Goal: Task Accomplishment & Management: Complete application form

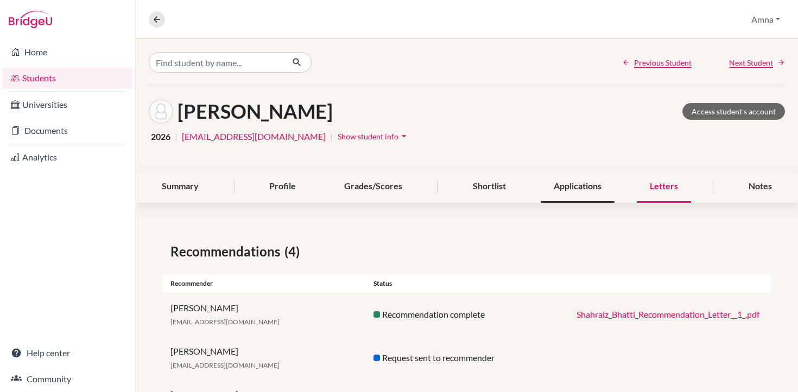
click at [554, 193] on div "Applications" at bounding box center [578, 187] width 74 height 32
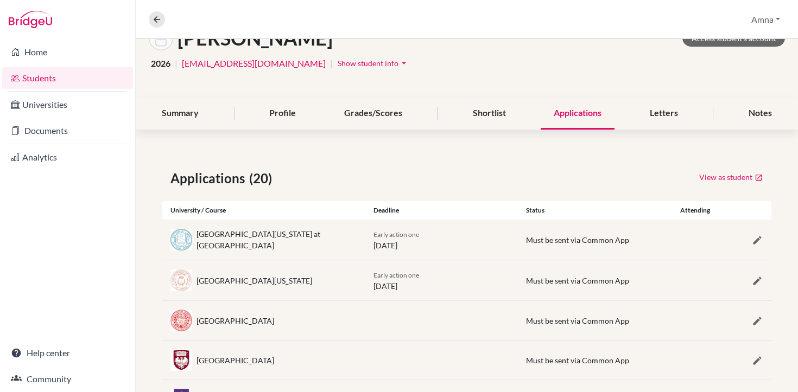
scroll to position [76, 0]
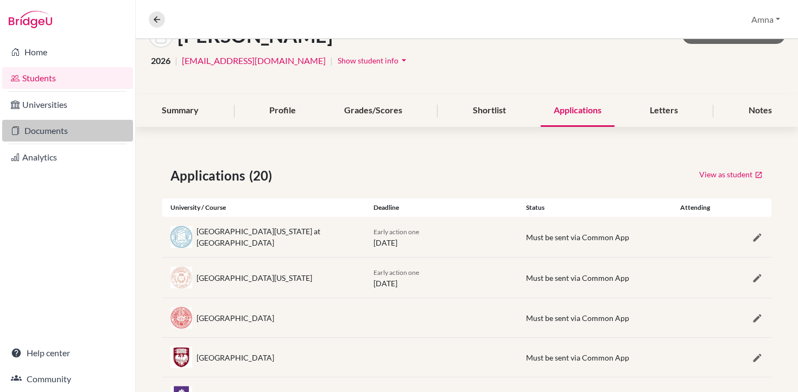
click at [69, 125] on link "Documents" at bounding box center [67, 131] width 131 height 22
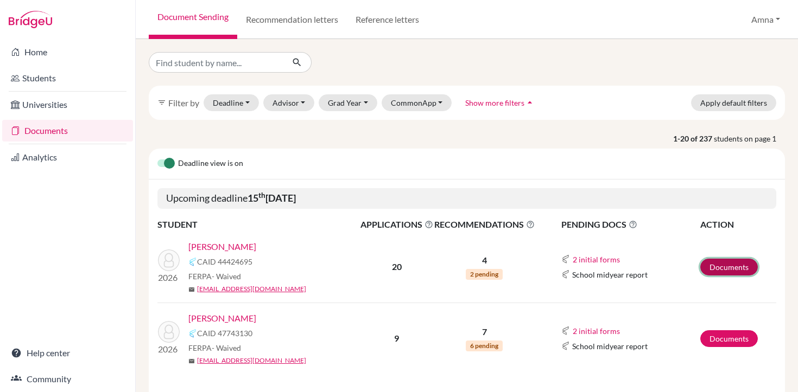
click at [719, 273] on link "Documents" at bounding box center [729, 267] width 58 height 17
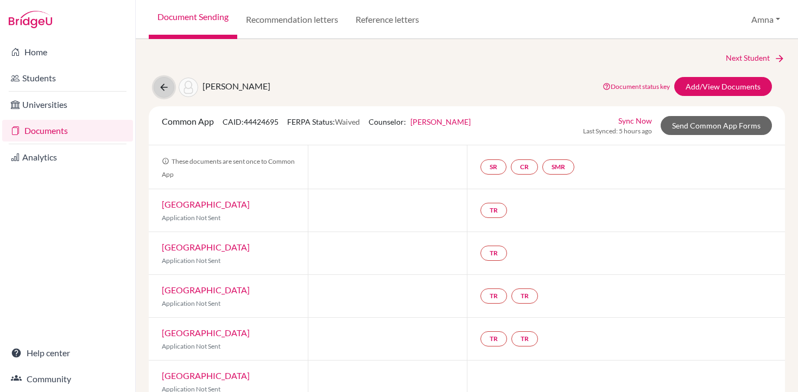
click at [158, 90] on icon at bounding box center [163, 87] width 11 height 11
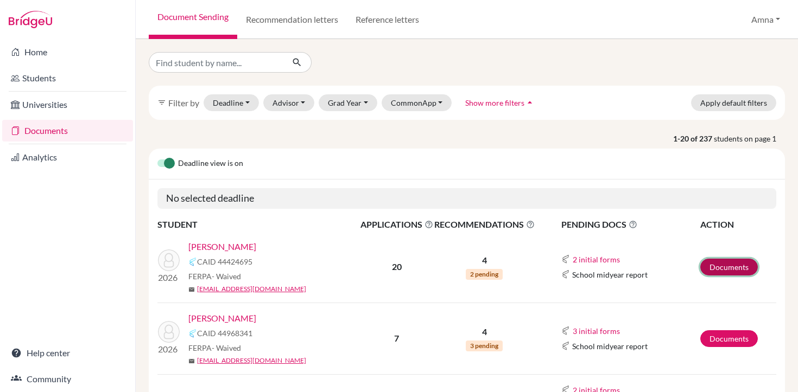
click at [728, 268] on link "Documents" at bounding box center [729, 267] width 58 height 17
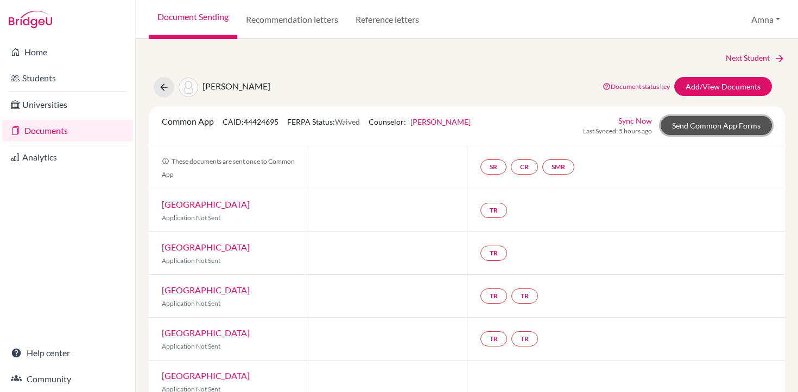
click at [716, 125] on link "Send Common App Forms" at bounding box center [715, 125] width 111 height 19
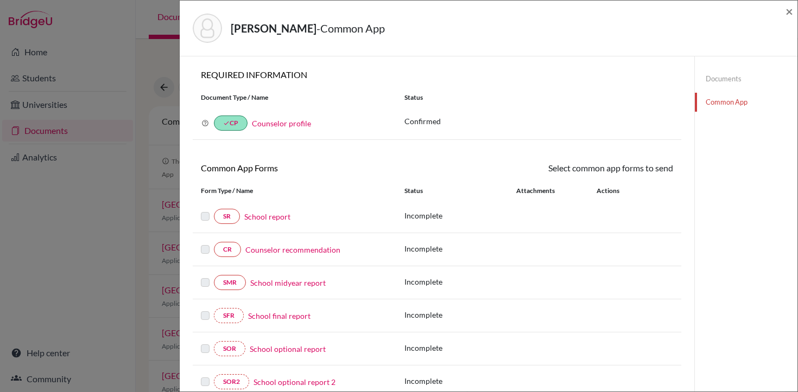
click at [262, 219] on link "School report" at bounding box center [267, 216] width 46 height 11
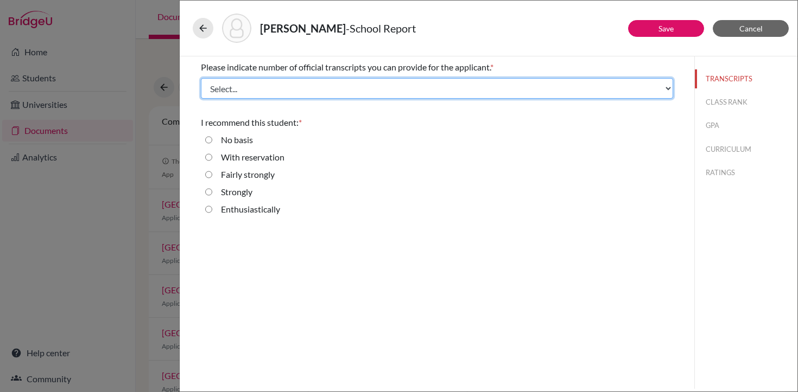
click at [640, 90] on select "Select... 1 2 3 4" at bounding box center [437, 88] width 472 height 21
select select "1"
click at [201, 78] on select "Select... 1 2 3 4" at bounding box center [437, 88] width 472 height 21
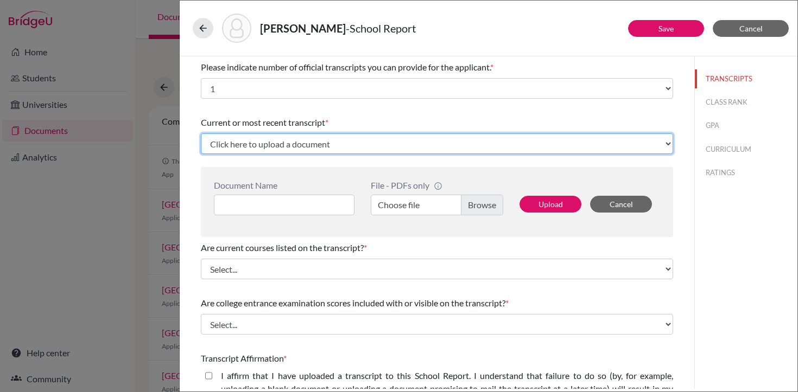
click at [460, 145] on select "Click here to upload a document Upload New File" at bounding box center [437, 144] width 472 height 21
click at [201, 134] on select "Click here to upload a document Upload New File" at bounding box center [437, 144] width 472 height 21
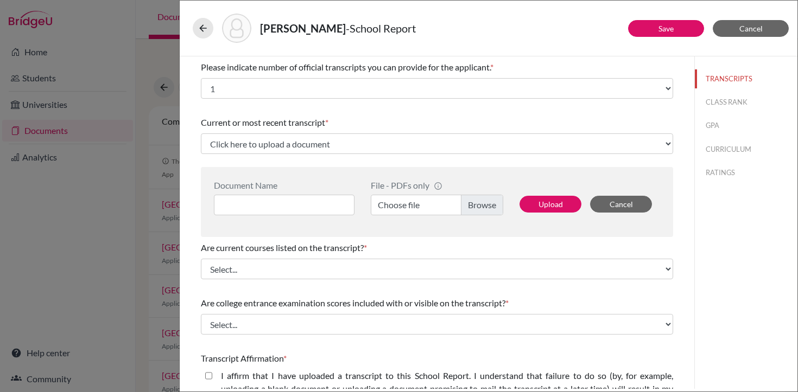
click at [466, 117] on div "Current or most recent transcript *" at bounding box center [437, 122] width 472 height 13
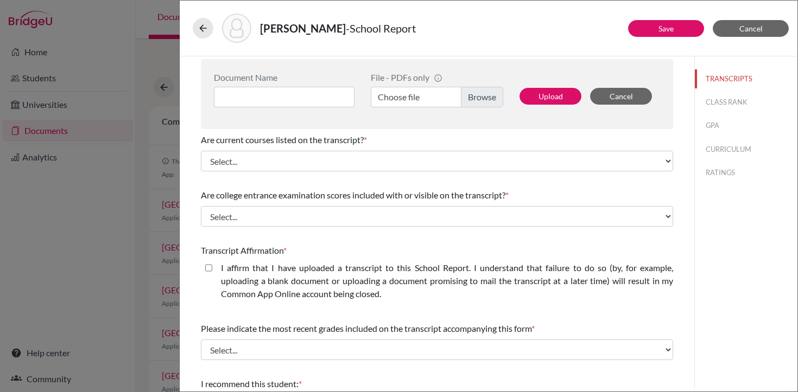
scroll to position [112, 0]
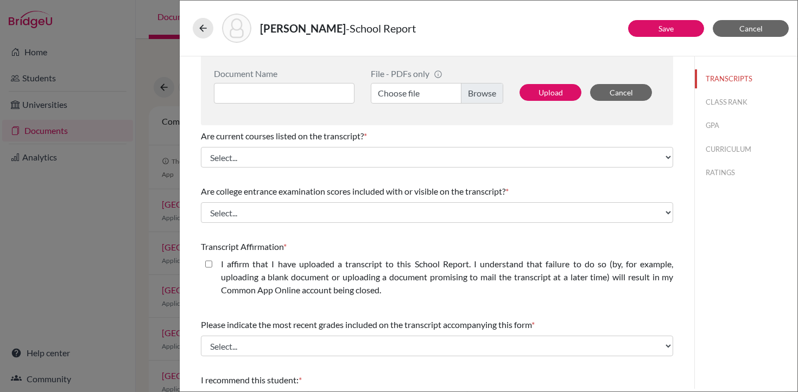
click at [402, 169] on div "Are current courses listed on the transcript? * Select... Yes No" at bounding box center [437, 148] width 472 height 47
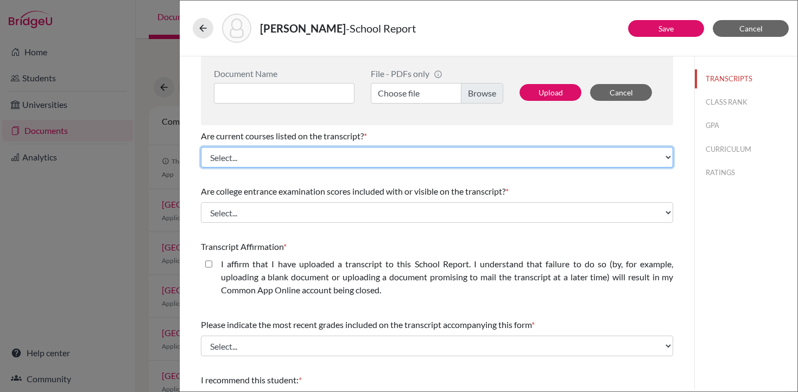
click at [405, 160] on select "Select... Yes No" at bounding box center [437, 157] width 472 height 21
select select "0"
click at [201, 147] on select "Select... Yes No" at bounding box center [437, 157] width 472 height 21
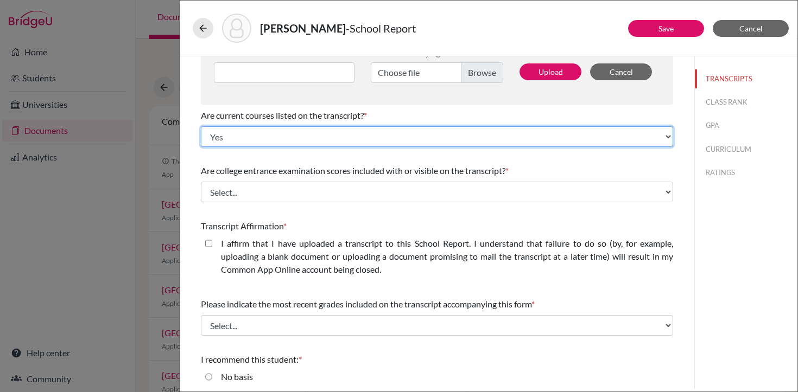
scroll to position [142, 0]
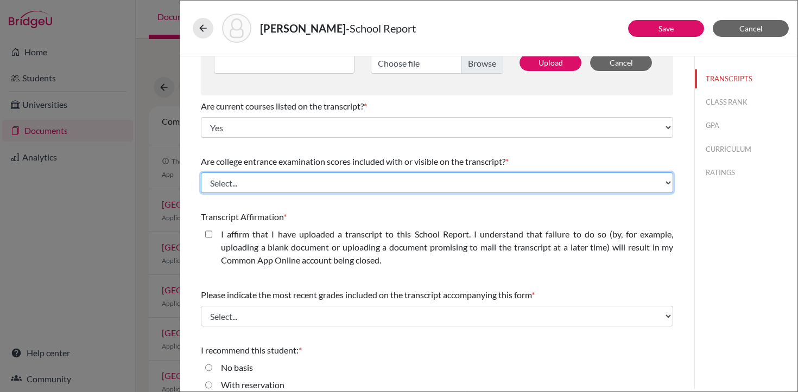
click at [314, 180] on select "Select... Yes No" at bounding box center [437, 183] width 472 height 21
click at [201, 173] on select "Select... Yes No" at bounding box center [437, 183] width 472 height 21
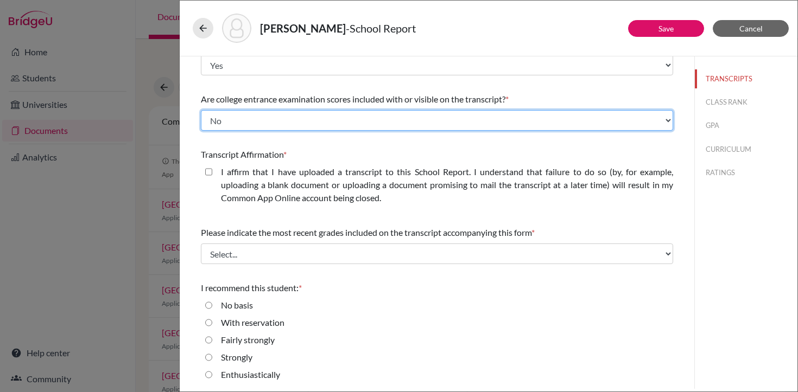
scroll to position [205, 0]
click at [372, 120] on select "Select... Yes No" at bounding box center [437, 119] width 472 height 21
click at [201, 109] on select "Select... Yes No" at bounding box center [437, 119] width 472 height 21
click at [372, 120] on select "Select... Yes No" at bounding box center [437, 119] width 472 height 21
click at [201, 109] on select "Select... Yes No" at bounding box center [437, 119] width 472 height 21
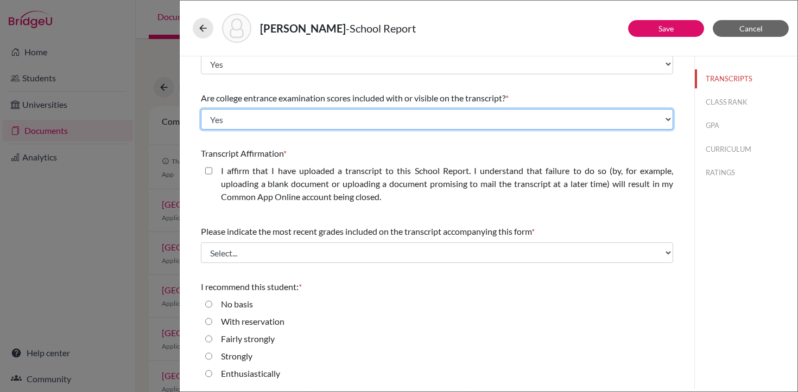
click at [351, 119] on select "Select... Yes No" at bounding box center [437, 119] width 472 height 21
select select "1"
click at [201, 109] on select "Select... Yes No" at bounding box center [437, 119] width 472 height 21
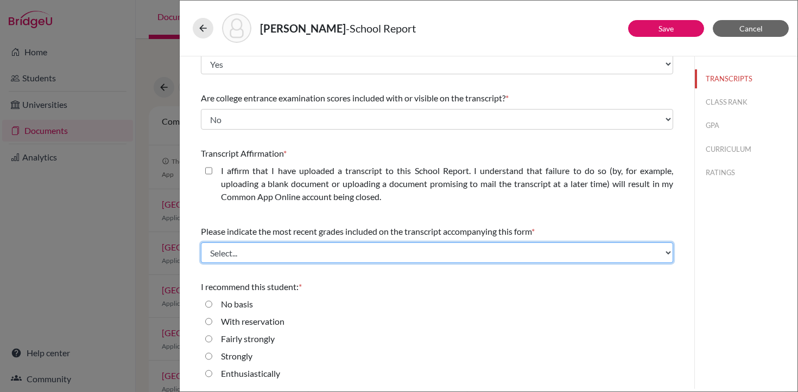
click at [425, 250] on select "Select... Final junior year grades 1st Quarter senior year grades 2nd Quarter/1…" at bounding box center [437, 253] width 472 height 21
select select "0"
click at [201, 243] on select "Select... Final junior year grades 1st Quarter senior year grades 2nd Quarter/1…" at bounding box center [437, 253] width 472 height 21
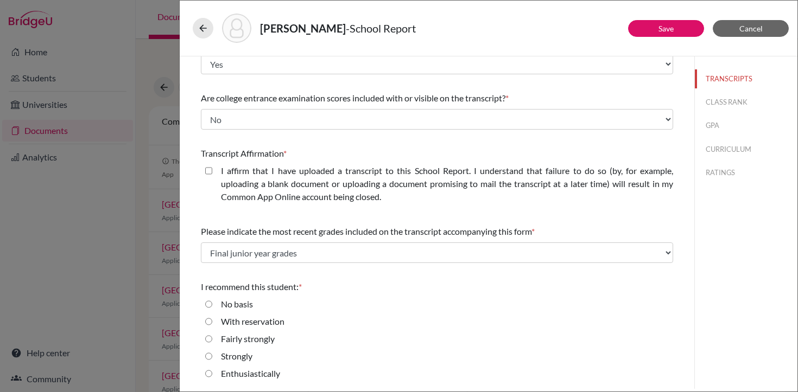
click at [210, 374] on input "Enthusiastically" at bounding box center [208, 373] width 7 height 13
radio input "true"
click at [668, 30] on link "Save" at bounding box center [665, 28] width 15 height 9
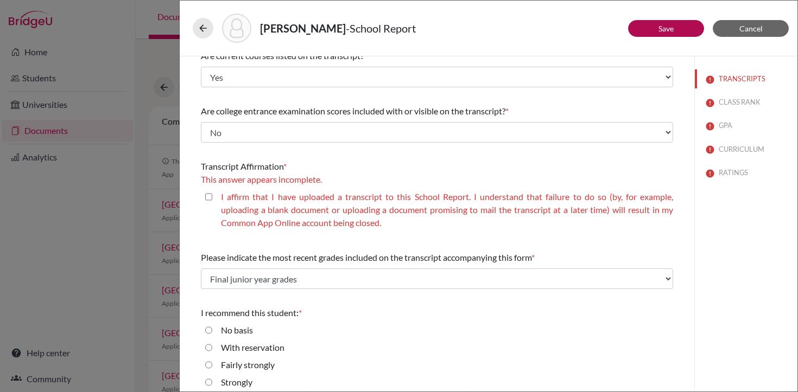
scroll to position [218, 0]
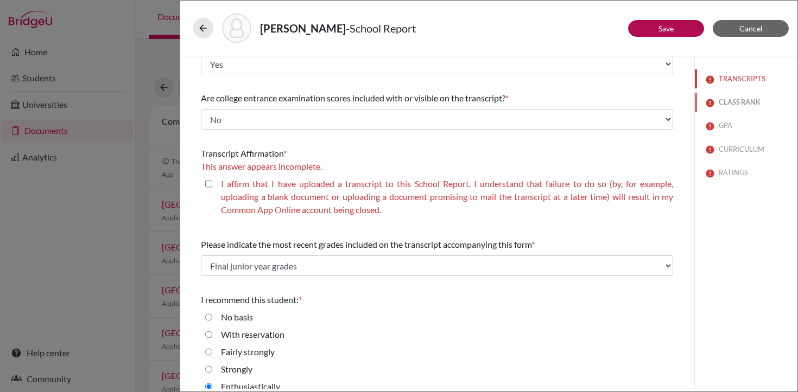
click at [733, 104] on button "CLASS RANK" at bounding box center [746, 102] width 103 height 19
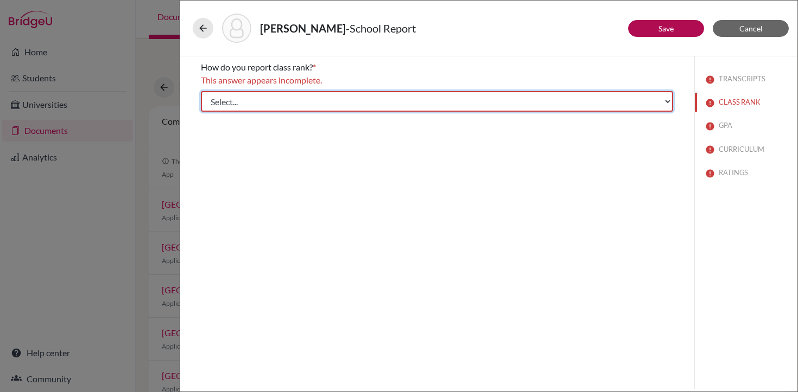
click at [522, 97] on select "Select... Exact Decile Quintile Quartile None" at bounding box center [437, 101] width 472 height 21
click at [201, 91] on select "Select... Exact Decile Quintile Quartile None" at bounding box center [437, 101] width 472 height 21
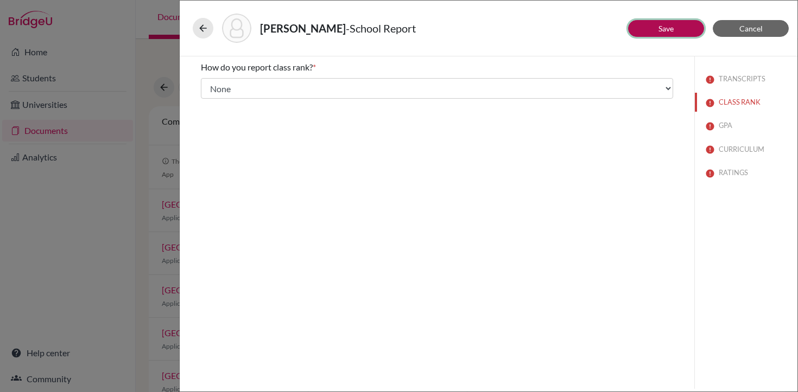
click at [664, 26] on link "Save" at bounding box center [665, 28] width 15 height 9
select select "1"
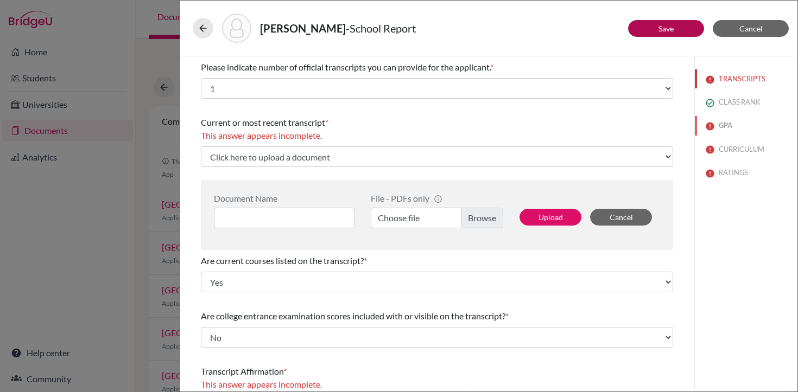
click at [728, 126] on button "GPA" at bounding box center [746, 125] width 103 height 19
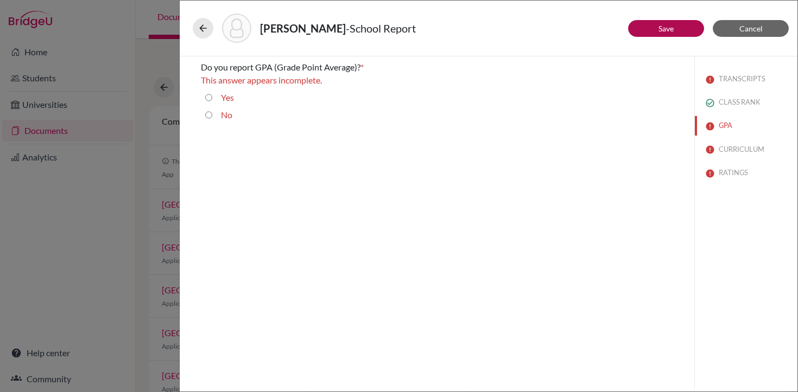
click at [209, 101] on input "Yes" at bounding box center [208, 97] width 7 height 13
radio input "true"
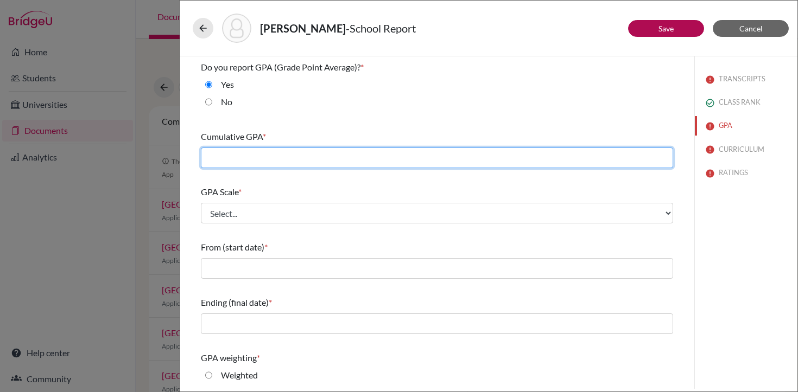
click at [278, 158] on input "text" at bounding box center [437, 158] width 472 height 21
click at [456, 158] on input "text" at bounding box center [437, 158] width 472 height 21
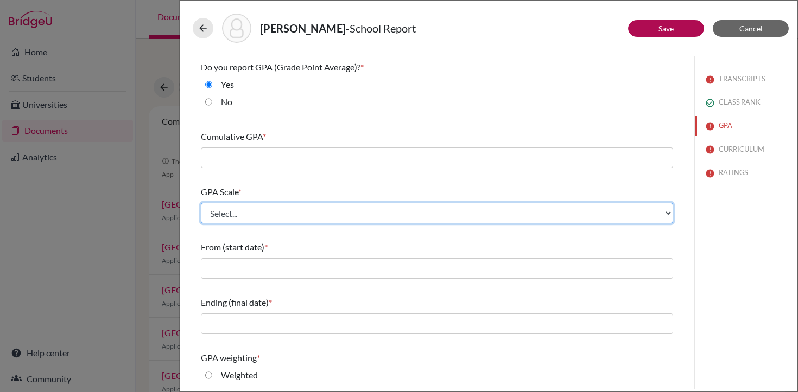
click at [416, 215] on select "Select... 4 5 6 7 8 9 10 11 12 13 14 15 16 17 18 19 20 100" at bounding box center [437, 213] width 472 height 21
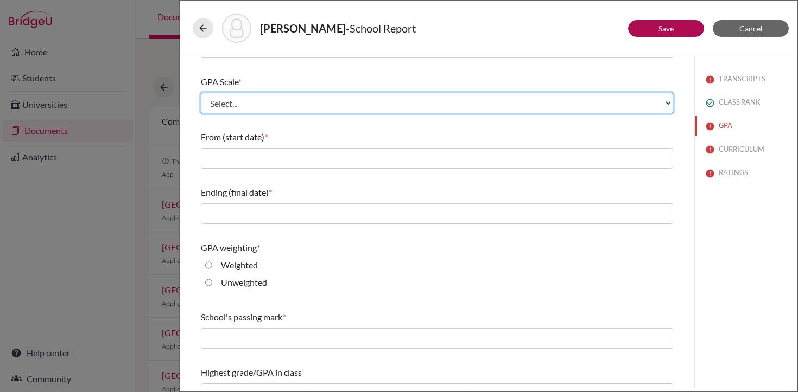
scroll to position [111, 0]
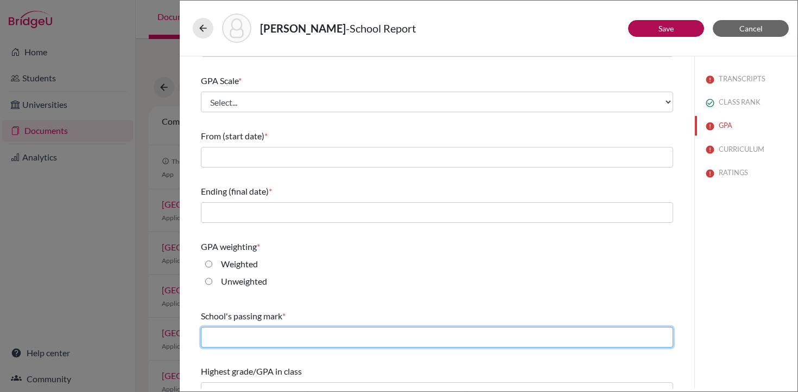
click at [300, 334] on input "text" at bounding box center [437, 337] width 472 height 21
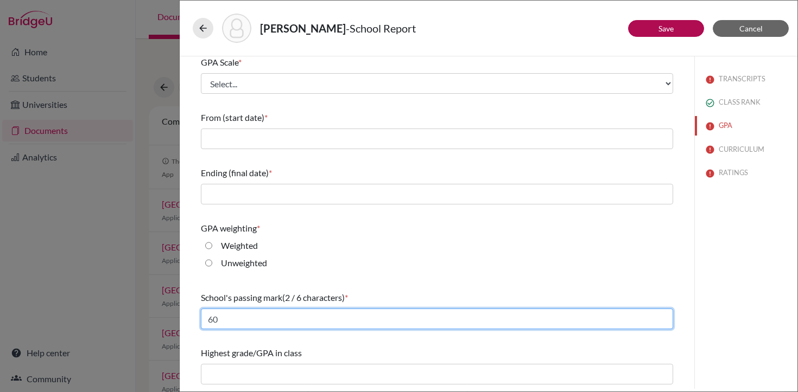
type input "60"
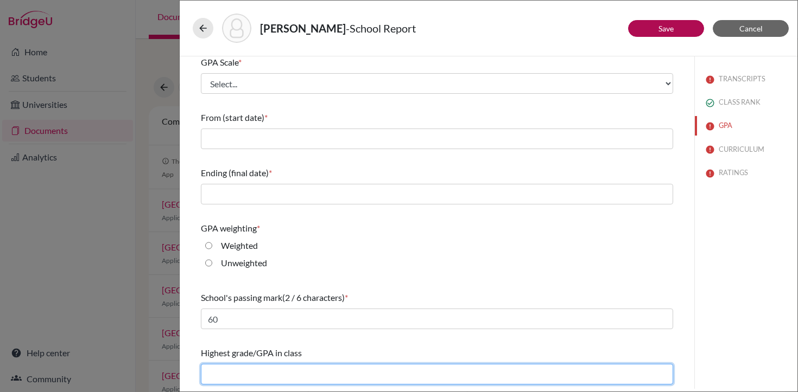
click at [265, 377] on input "text" at bounding box center [437, 374] width 472 height 21
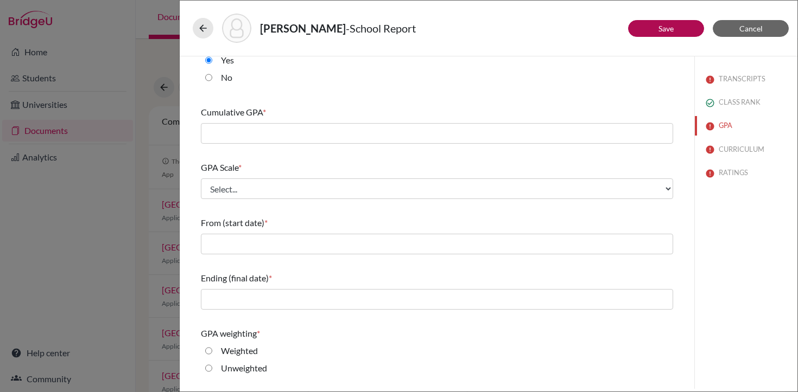
scroll to position [0, 0]
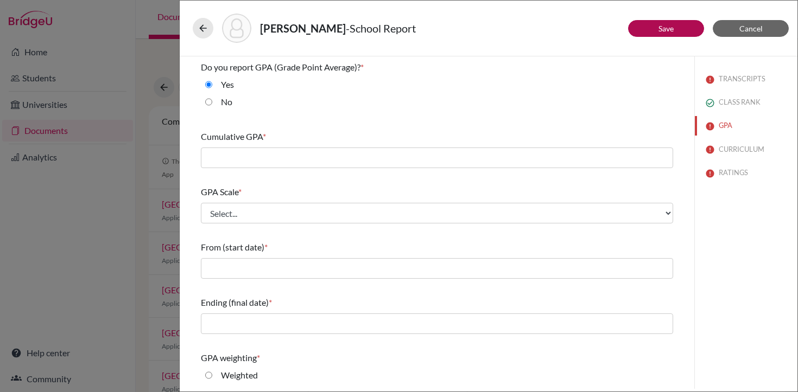
type input "4.21"
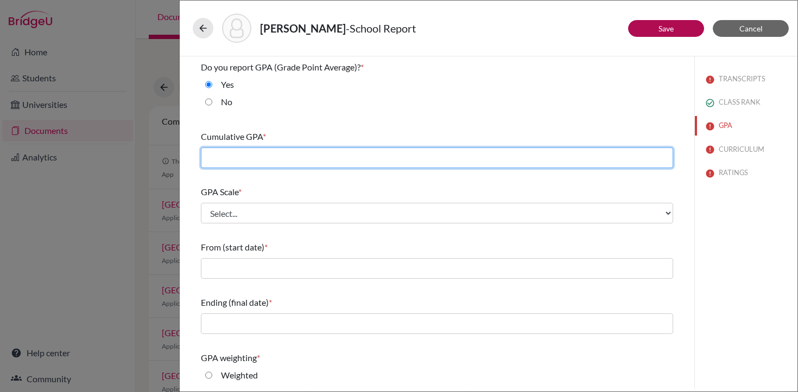
click at [269, 156] on input "text" at bounding box center [437, 158] width 472 height 21
type input "4.2"
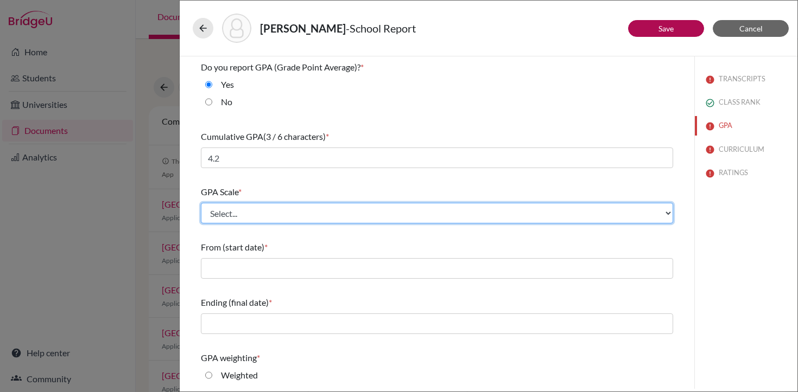
click at [257, 212] on select "Select... 4 5 6 7 8 9 10 11 12 13 14 15 16 17 18 19 20 100" at bounding box center [437, 213] width 472 height 21
select select "5"
click at [201, 203] on select "Select... 4 5 6 7 8 9 10 11 12 13 14 15 16 17 18 19 20 100" at bounding box center [437, 213] width 472 height 21
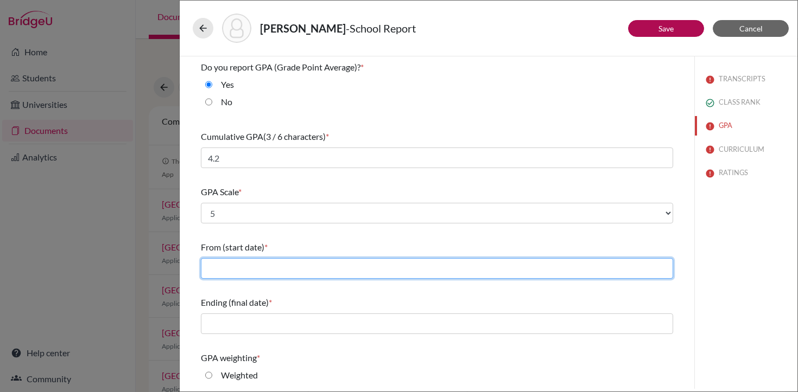
click at [246, 270] on input "text" at bounding box center [437, 268] width 472 height 21
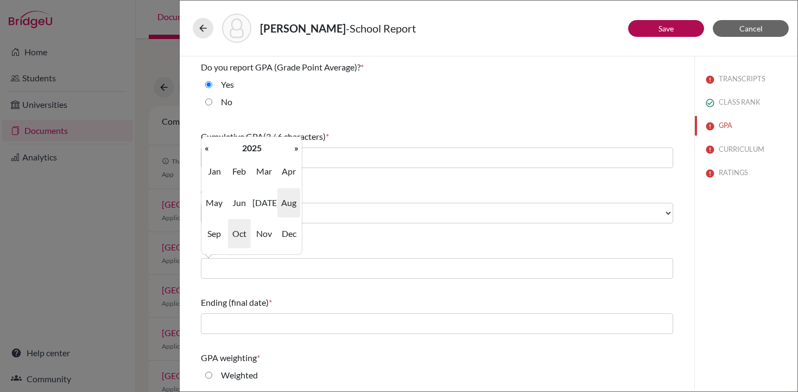
click at [283, 204] on span "Aug" at bounding box center [288, 202] width 23 height 29
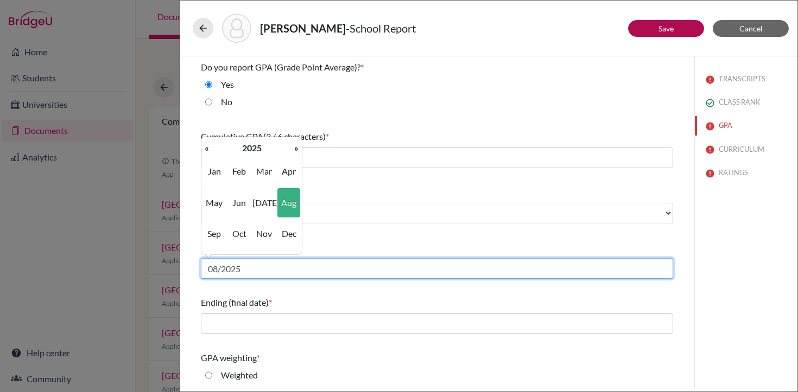
click at [249, 266] on input "08/2025" at bounding box center [437, 268] width 472 height 21
type input "08/2022"
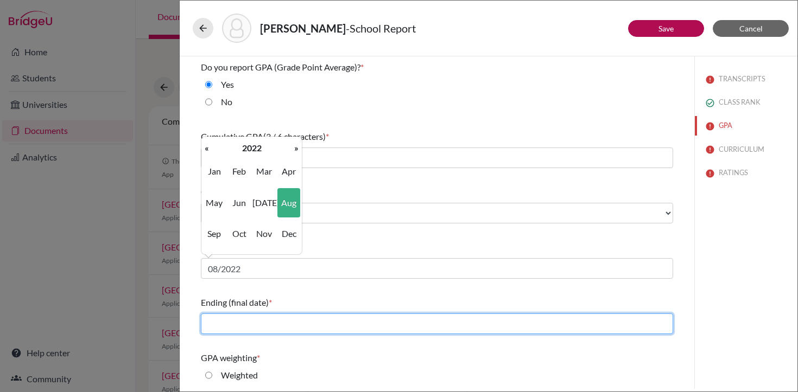
click at [248, 325] on input "text" at bounding box center [437, 324] width 472 height 21
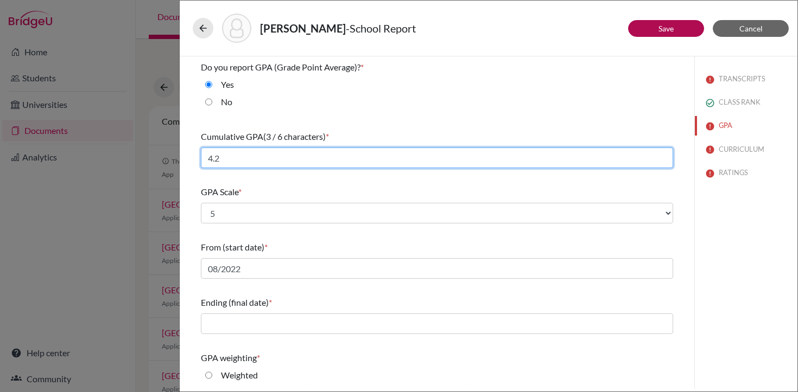
click at [227, 160] on input "4.2" at bounding box center [437, 158] width 472 height 21
click at [236, 158] on input "4.2" at bounding box center [437, 158] width 472 height 21
type input "4"
type input "3.97"
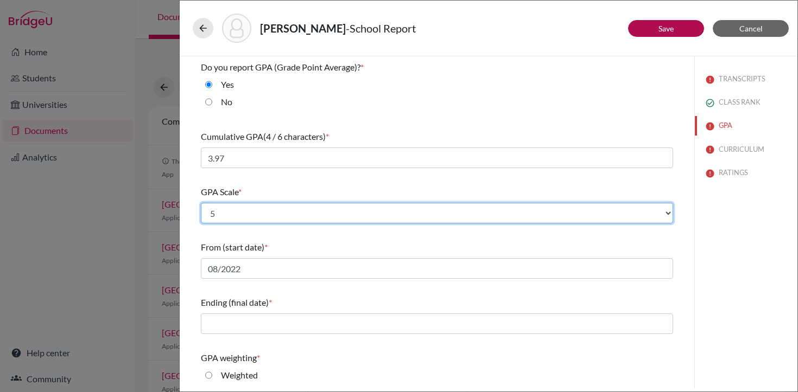
click at [245, 211] on select "Select... 4 5 6 7 8 9 10 11 12 13 14 15 16 17 18 19 20 100" at bounding box center [437, 213] width 472 height 21
select select "4"
click at [201, 203] on select "Select... 4 5 6 7 8 9 10 11 12 13 14 15 16 17 18 19 20 100" at bounding box center [437, 213] width 472 height 21
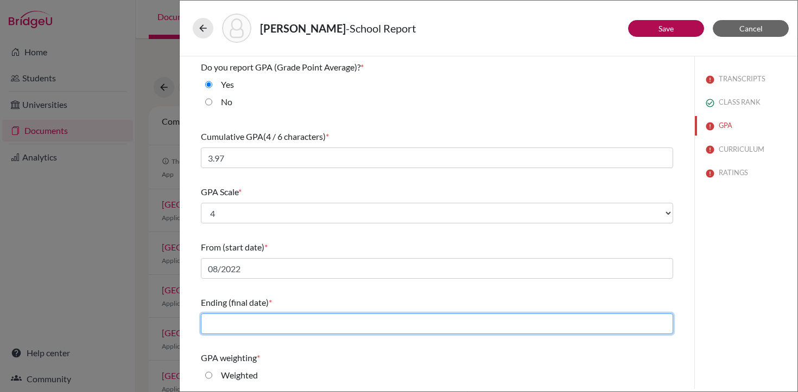
click at [255, 327] on input "text" at bounding box center [437, 324] width 472 height 21
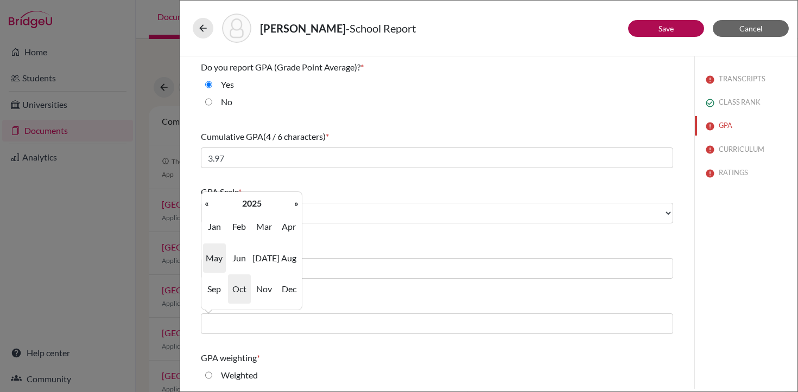
click at [217, 258] on span "May" at bounding box center [214, 258] width 23 height 29
type input "05/2025"
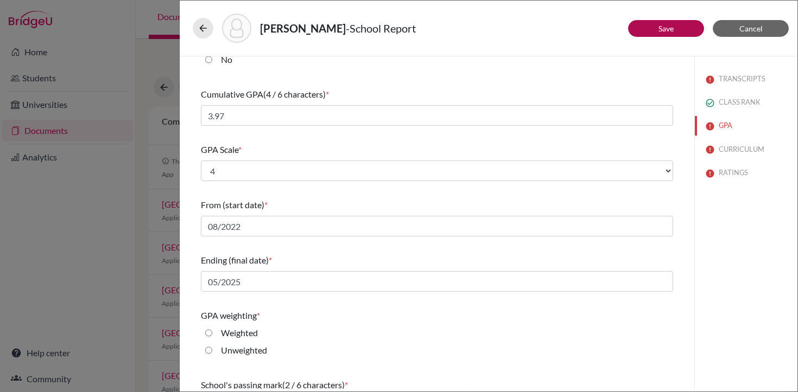
scroll to position [43, 0]
click at [208, 350] on input "Unweighted" at bounding box center [208, 349] width 7 height 13
radio input "true"
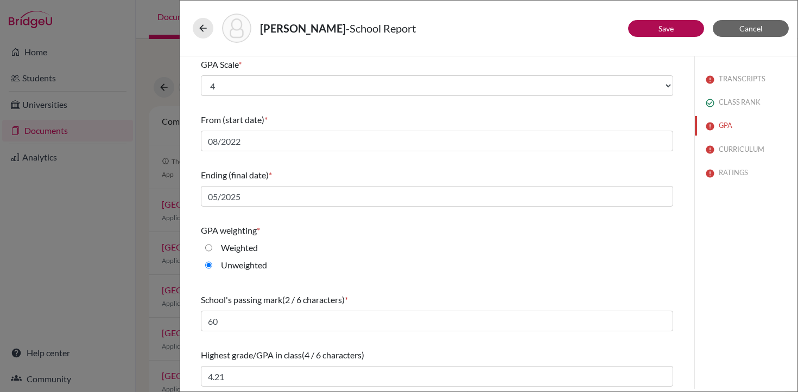
scroll to position [130, 0]
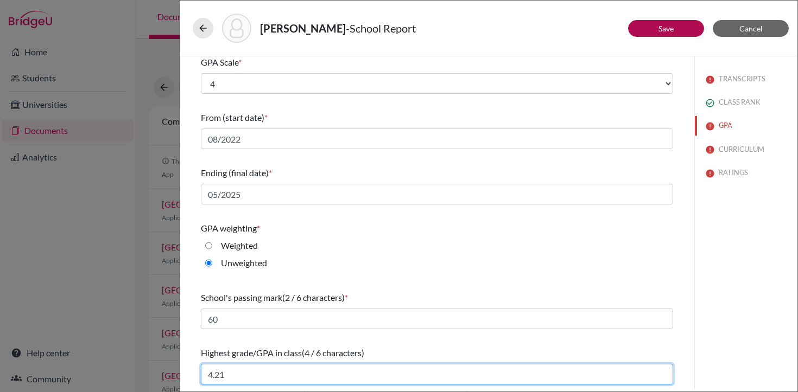
drag, startPoint x: 241, startPoint y: 372, endPoint x: 200, endPoint y: 372, distance: 40.7
click at [201, 372] on input "4.21" at bounding box center [437, 374] width 472 height 21
type input "3.97"
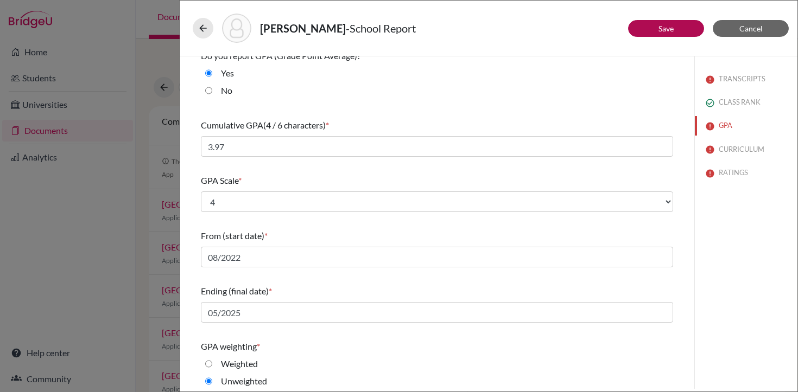
scroll to position [0, 0]
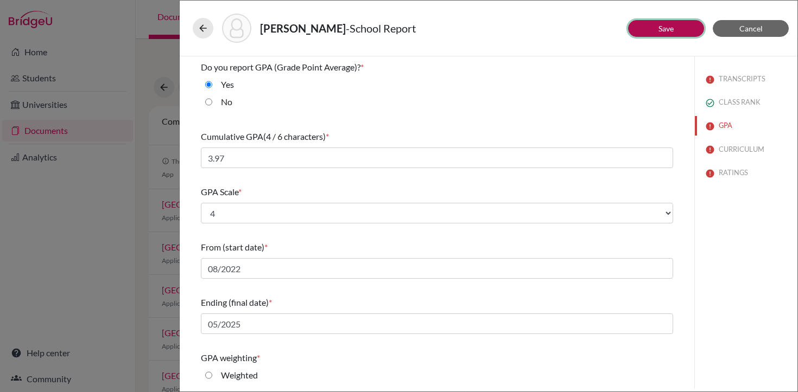
click at [656, 29] on button "Save" at bounding box center [666, 28] width 76 height 17
select select "0"
select select "1"
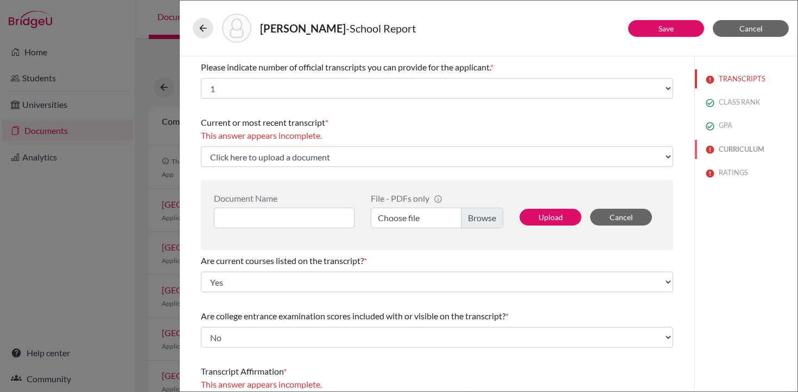
click at [741, 148] on button "CURRICULUM" at bounding box center [746, 149] width 103 height 19
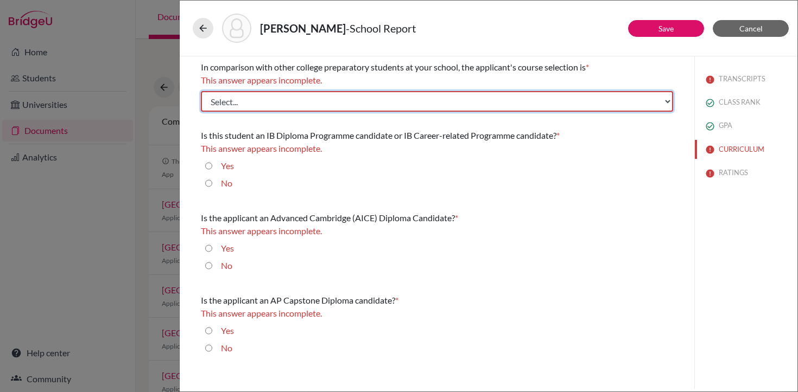
click at [383, 100] on select "Select... Less than demanding Average [PERSON_NAME] Very demanding Most demandi…" at bounding box center [437, 101] width 472 height 21
select select "4"
click at [201, 91] on select "Select... Less than demanding Average [PERSON_NAME] Very demanding Most demandi…" at bounding box center [437, 101] width 472 height 21
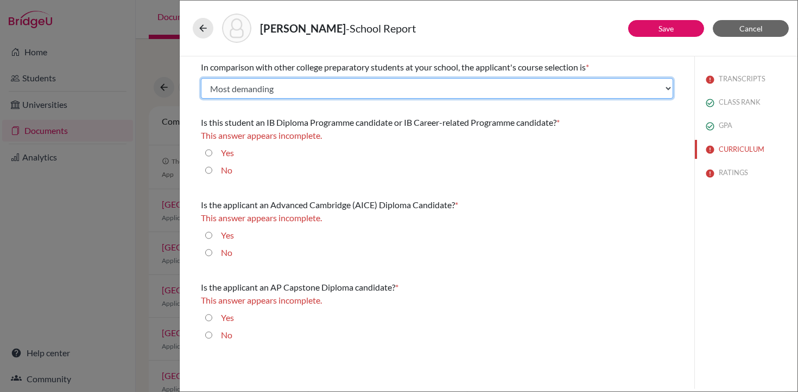
click at [295, 94] on select "Select... Less than demanding Average [PERSON_NAME] Very demanding Most demandi…" at bounding box center [437, 88] width 472 height 21
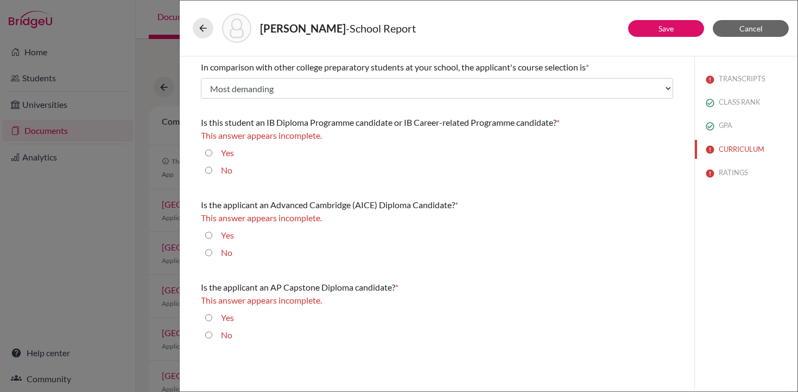
click at [209, 170] on input "No" at bounding box center [208, 170] width 7 height 13
radio input "true"
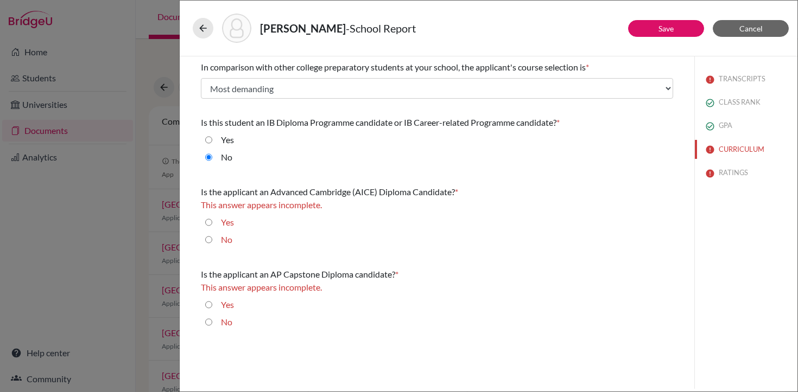
click at [208, 243] on input "No" at bounding box center [208, 239] width 7 height 13
radio input "true"
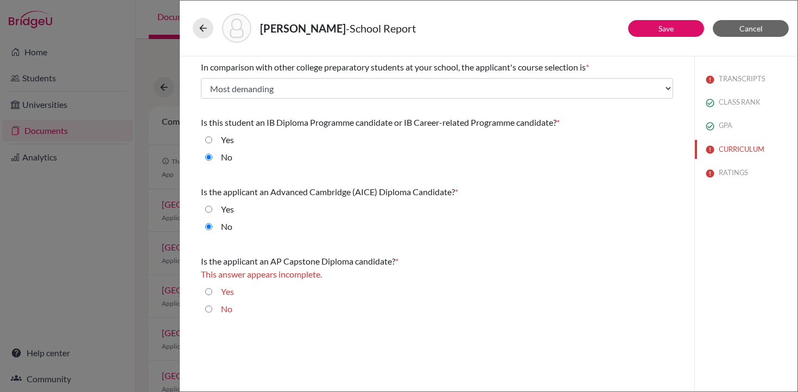
click at [209, 311] on input "No" at bounding box center [208, 309] width 7 height 13
radio input "true"
click at [656, 28] on button "Save" at bounding box center [666, 28] width 76 height 17
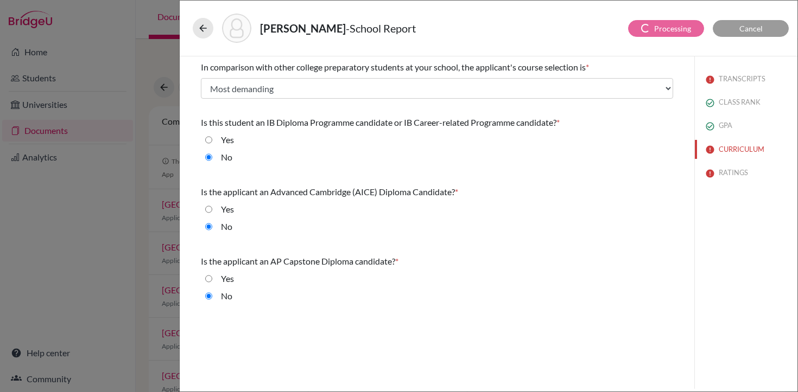
select select "1"
select select "0"
select select "1"
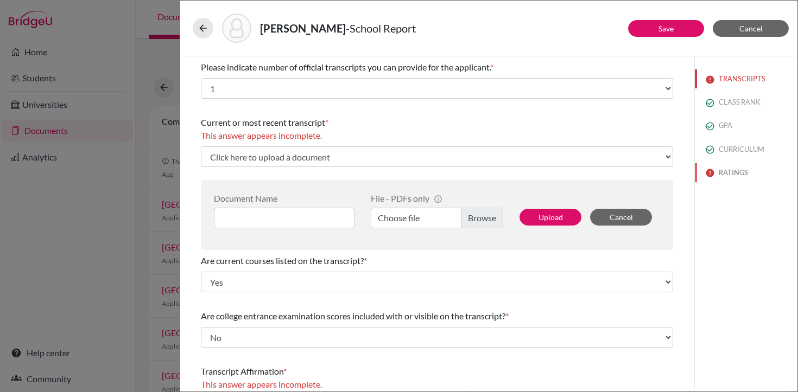
click at [731, 173] on button "RATINGS" at bounding box center [746, 172] width 103 height 19
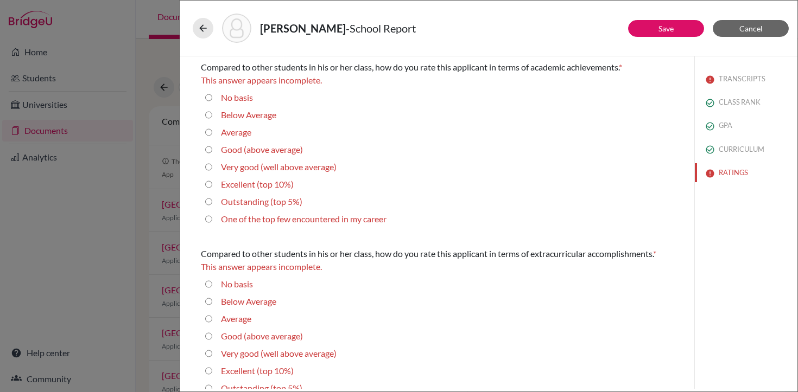
click at [209, 201] on 5\%\) "Outstanding (top 5%)" at bounding box center [208, 201] width 7 height 13
radio 5\%\) "true"
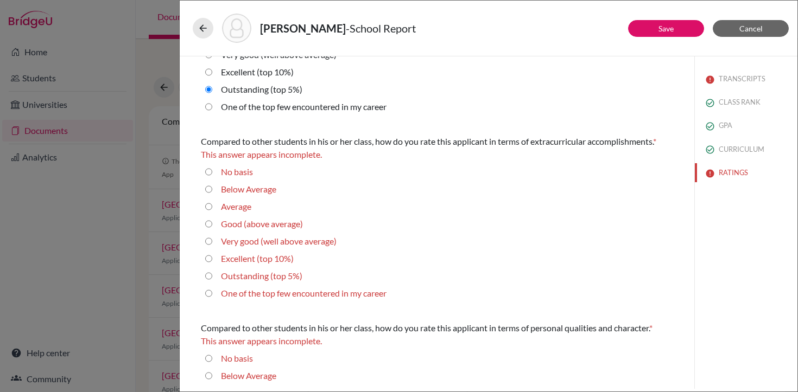
scroll to position [105, 0]
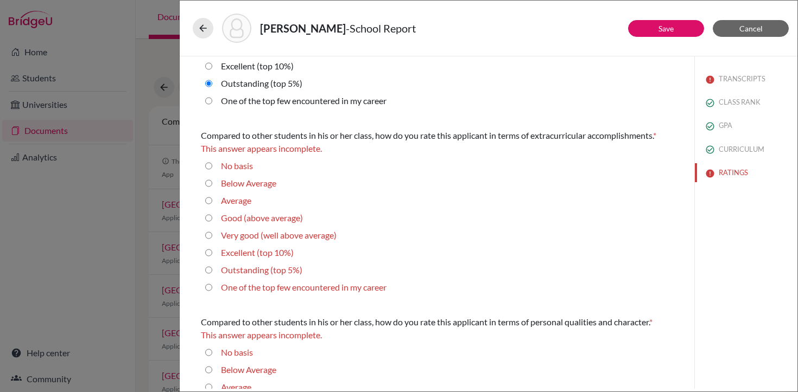
click at [209, 271] on 5\%\) "Outstanding (top 5%)" at bounding box center [208, 270] width 7 height 13
radio 5\%\) "true"
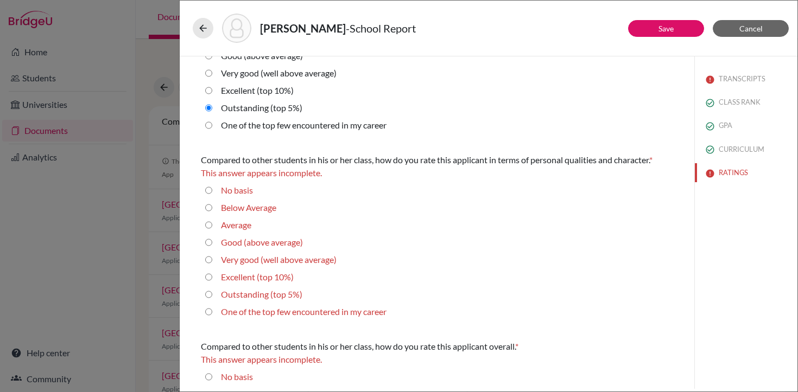
scroll to position [256, 0]
click at [208, 277] on 10\%\) "Excellent (top 10%)" at bounding box center [208, 275] width 7 height 13
radio 10\%\) "true"
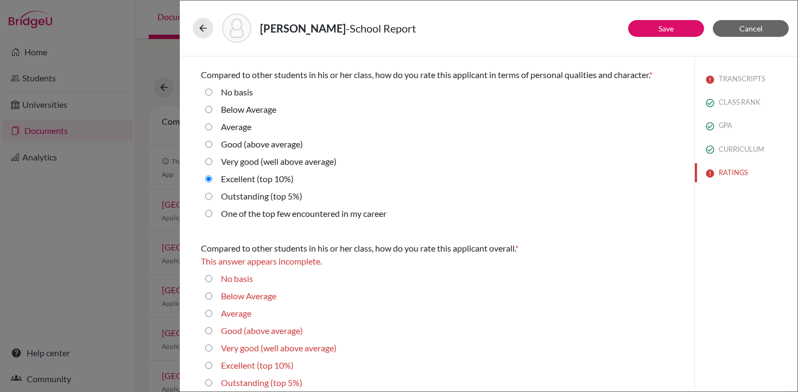
scroll to position [366, 0]
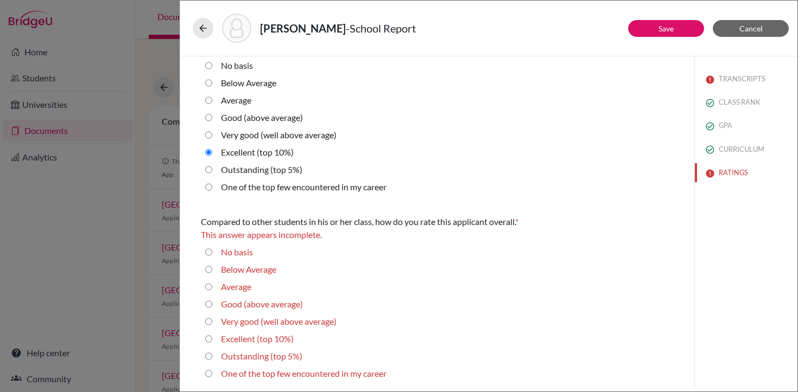
click at [211, 357] on 5\%\) "Outstanding (top 5%)" at bounding box center [208, 356] width 7 height 13
radio 5\%\) "true"
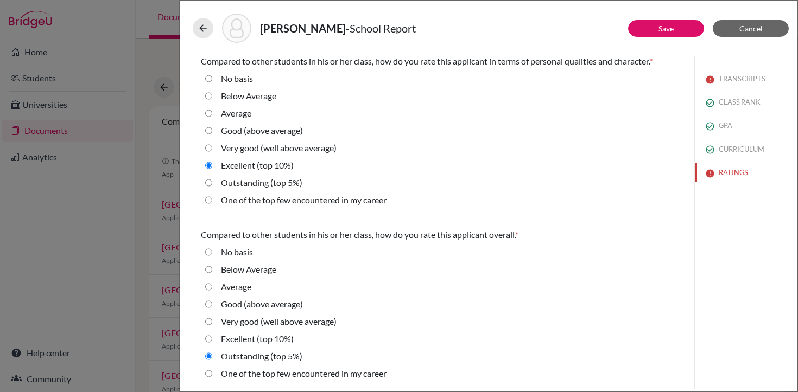
scroll to position [353, 0]
click at [668, 32] on link "Save" at bounding box center [665, 28] width 15 height 9
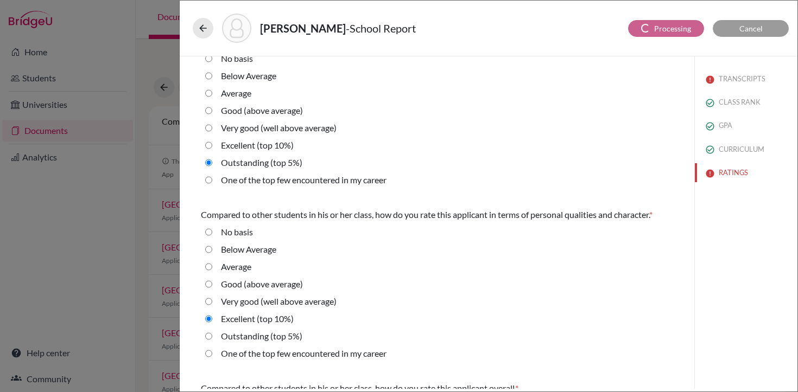
select select "0"
select select "1"
select select "0"
select select "1"
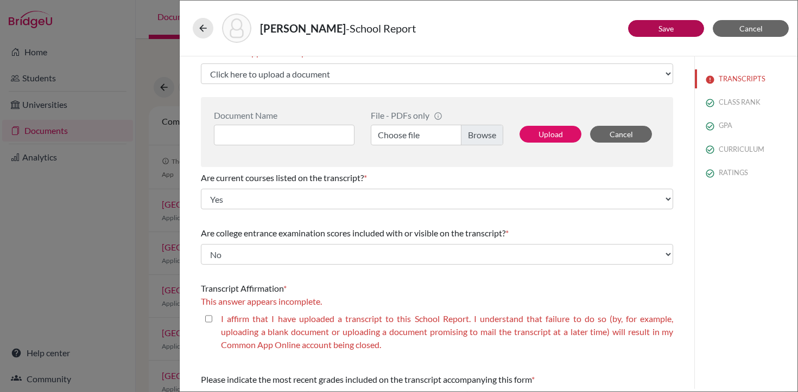
scroll to position [81, 0]
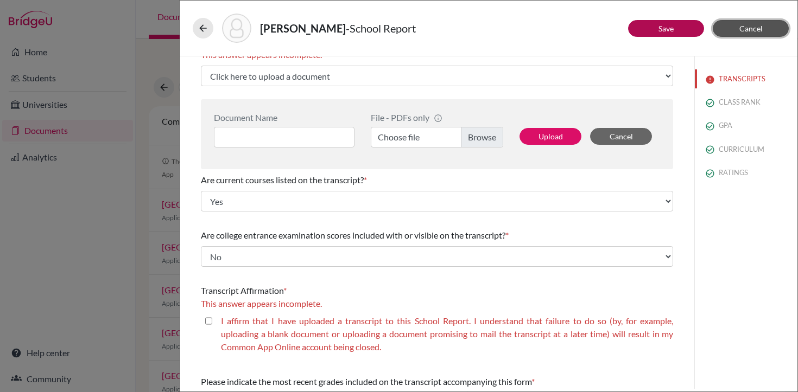
click at [746, 32] on span "Cancel" at bounding box center [750, 28] width 23 height 9
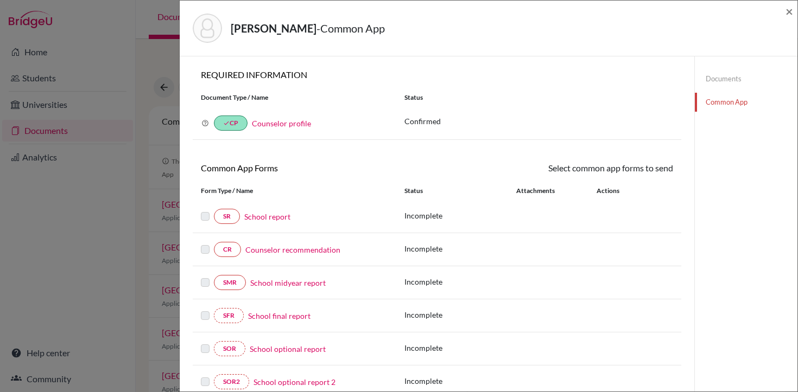
click at [723, 78] on link "Documents" at bounding box center [746, 78] width 103 height 19
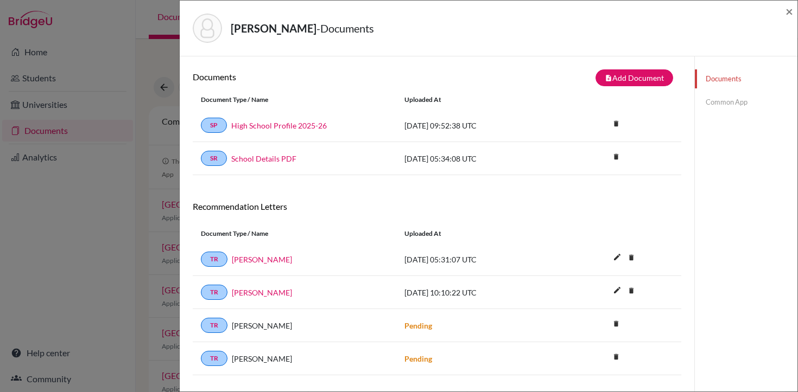
click at [737, 98] on link "Common App" at bounding box center [746, 102] width 103 height 19
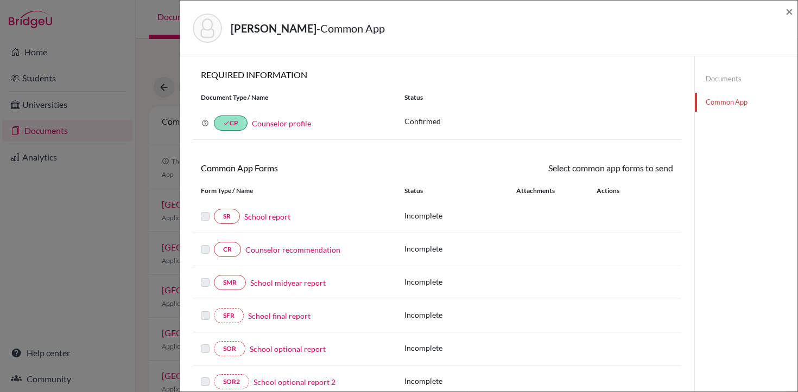
scroll to position [56, 0]
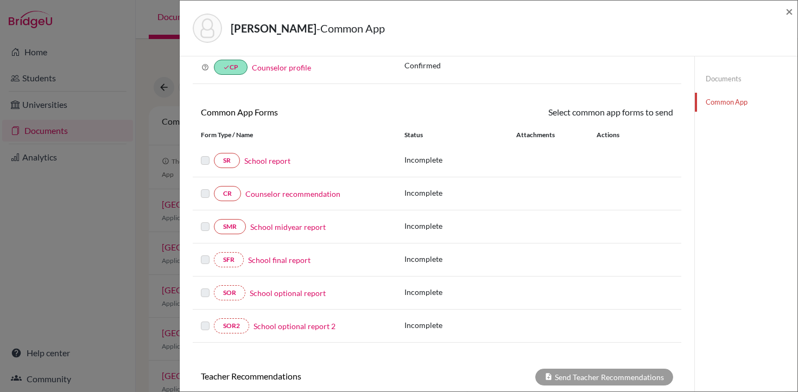
click at [275, 196] on link "Counselor recommendation" at bounding box center [292, 193] width 95 height 11
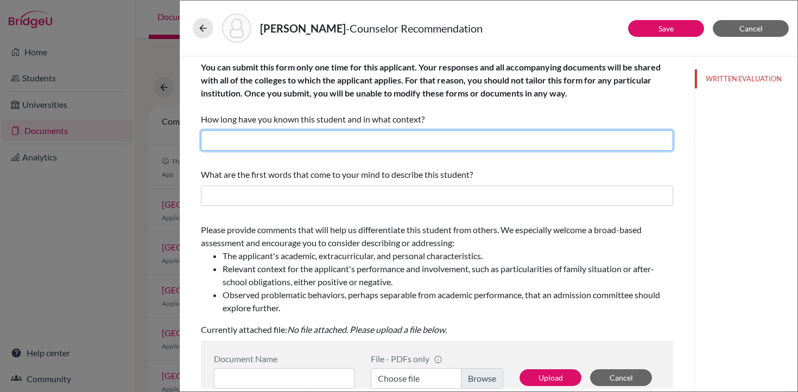
click at [302, 140] on input "text" at bounding box center [437, 140] width 472 height 21
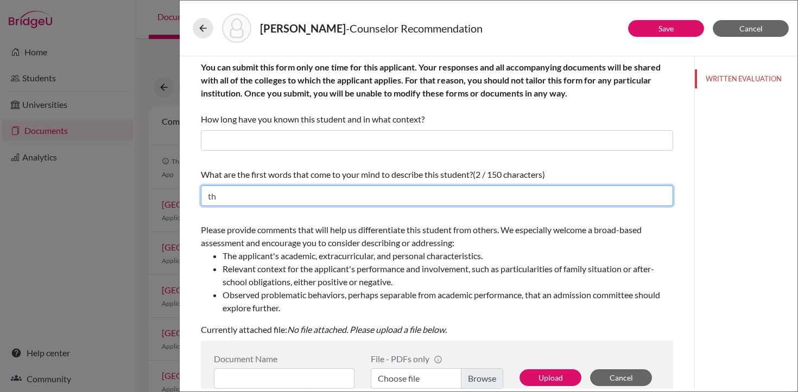
type input "t"
click at [310, 193] on input "Three years as a College COunselor" at bounding box center [437, 196] width 472 height 21
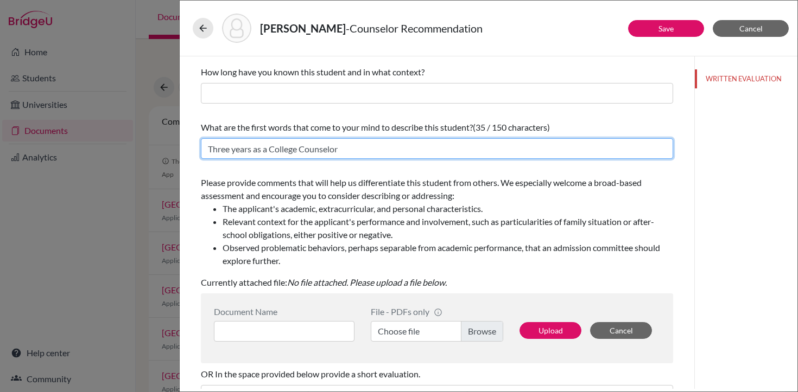
scroll to position [53, 0]
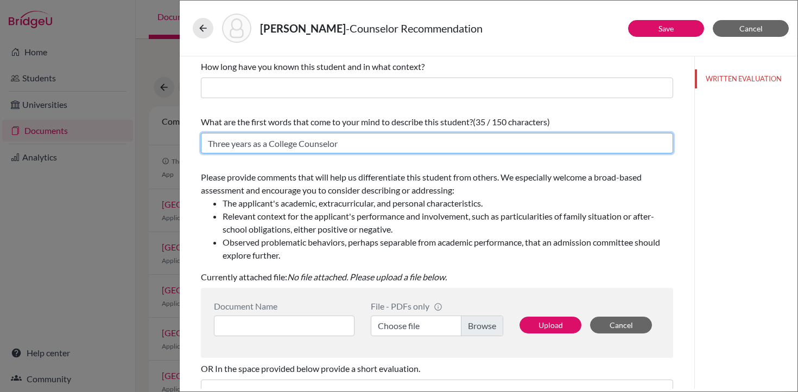
drag, startPoint x: 344, startPoint y: 142, endPoint x: 205, endPoint y: 145, distance: 139.5
click at [205, 145] on input "Three years as a College Counselor" at bounding box center [437, 143] width 472 height 21
type input "Three years as a College Counselor"
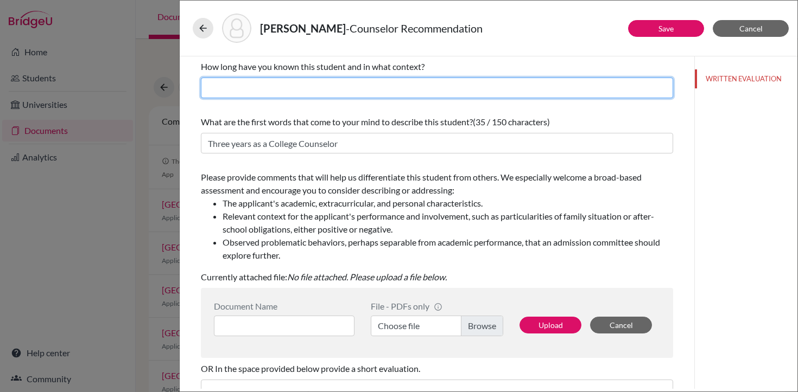
click at [247, 82] on input "text" at bounding box center [437, 88] width 472 height 21
paste input "Three years as a College Counselor"
type input "Three years as a College Counselor"
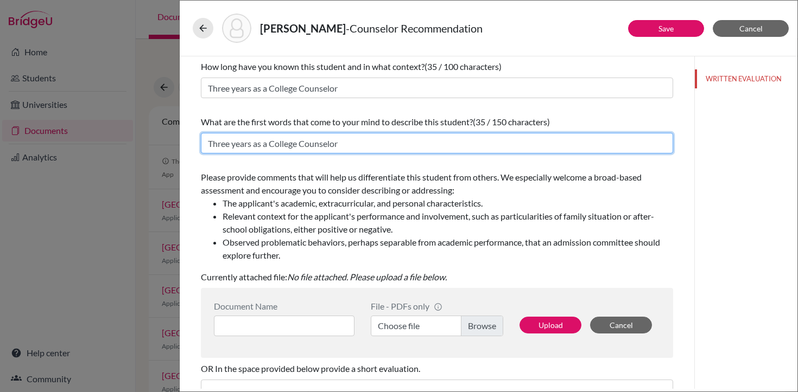
drag, startPoint x: 341, startPoint y: 143, endPoint x: 196, endPoint y: 144, distance: 145.4
click at [196, 144] on div "You can submit this form only one time for this applicant. Your responses and a…" at bounding box center [437, 276] width 498 height 544
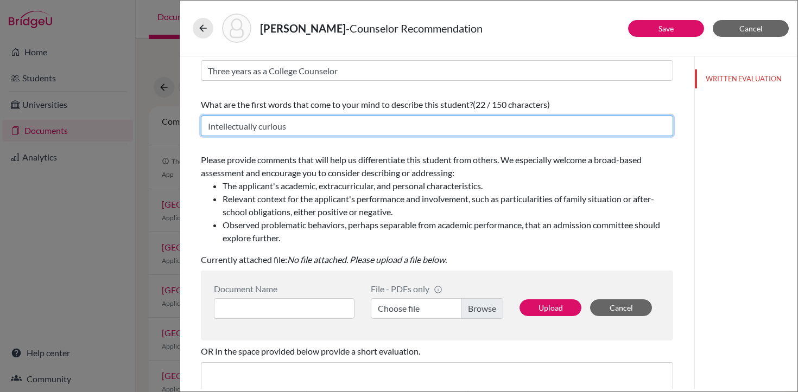
scroll to position [72, 0]
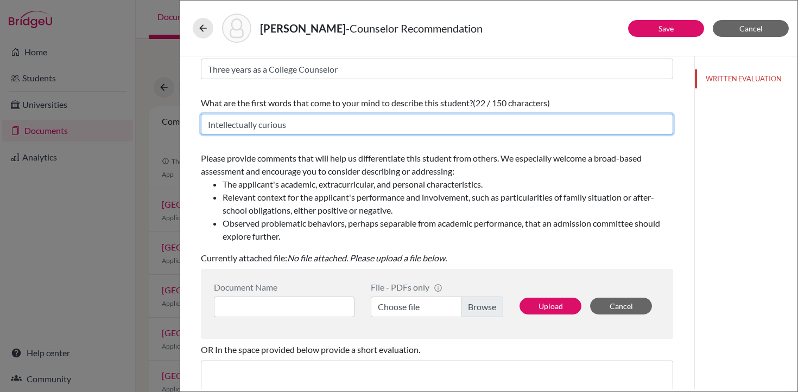
type input "Intellectually curious"
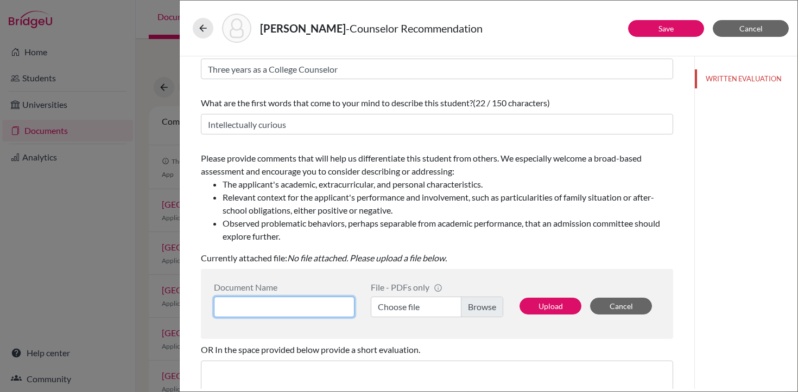
click at [269, 307] on input at bounding box center [284, 307] width 141 height 21
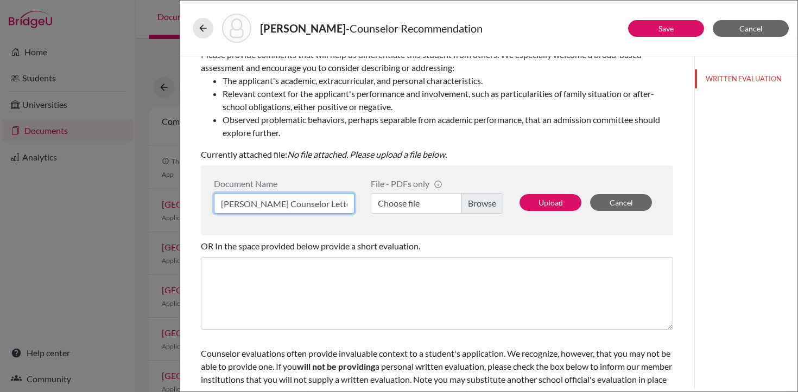
scroll to position [212, 0]
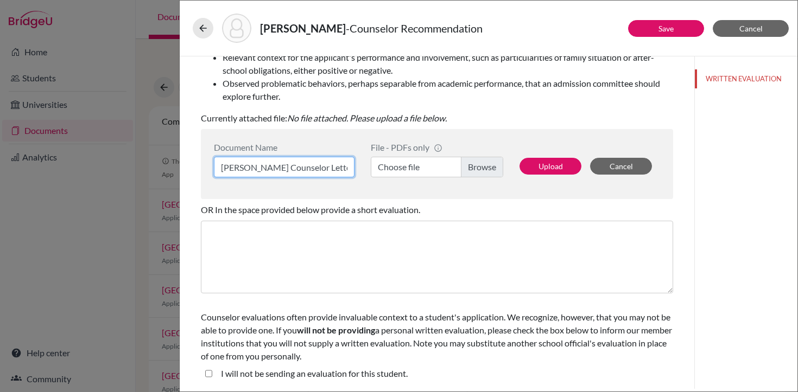
type input "[PERSON_NAME] Counselor Letter"
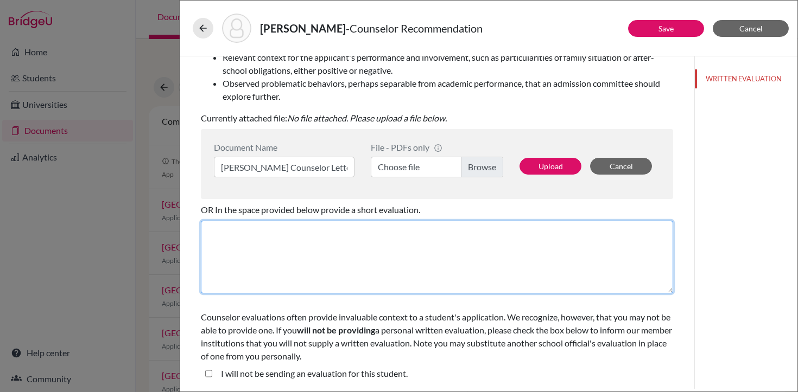
click at [390, 259] on textarea at bounding box center [437, 257] width 472 height 73
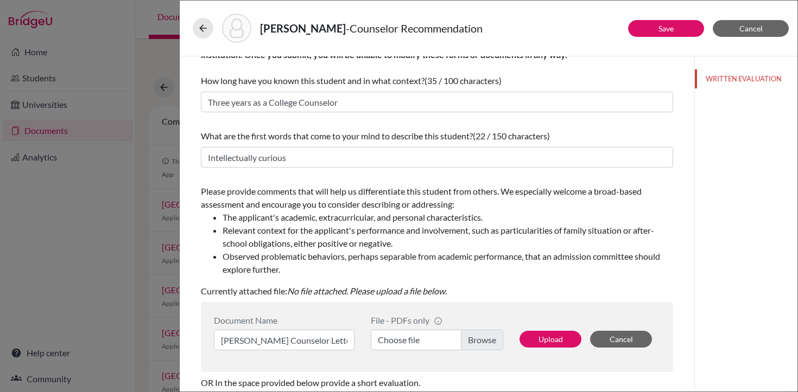
scroll to position [0, 0]
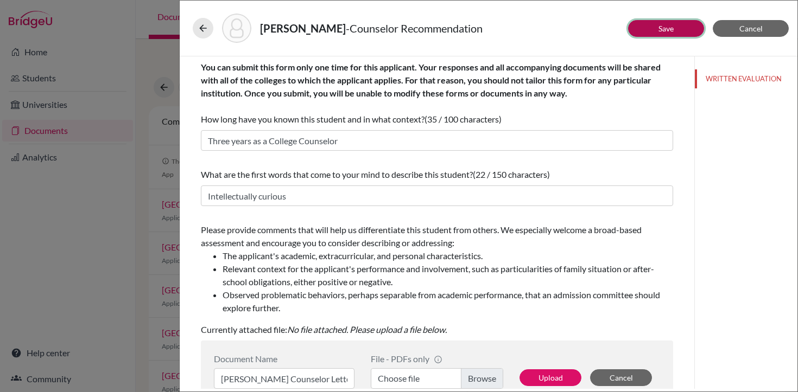
click at [668, 30] on link "Save" at bounding box center [665, 28] width 15 height 9
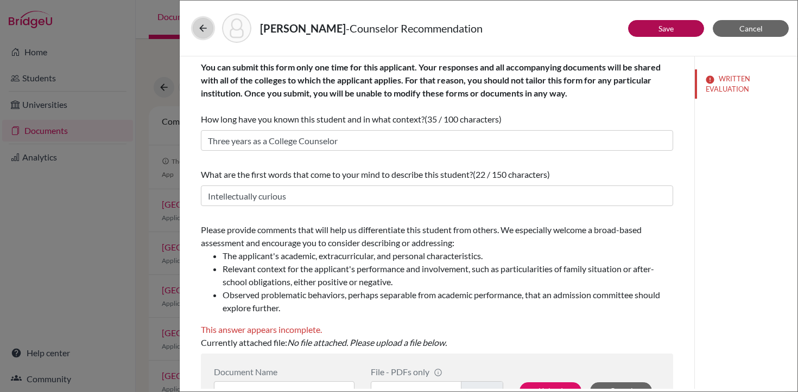
click at [198, 29] on icon at bounding box center [203, 28] width 11 height 11
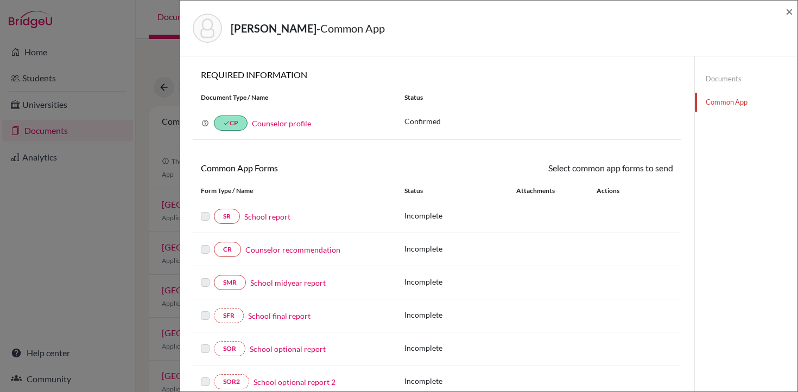
scroll to position [49, 0]
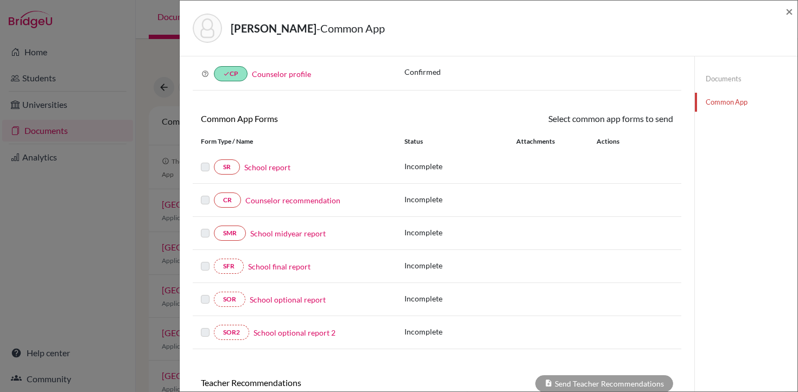
click at [295, 300] on link "School optional report" at bounding box center [288, 299] width 76 height 11
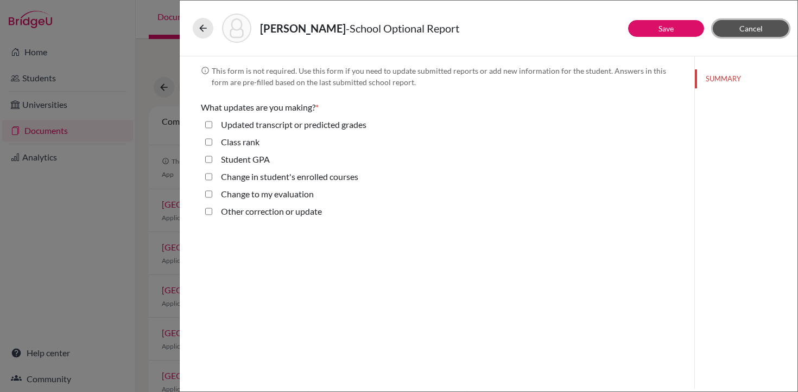
click at [747, 28] on span "Cancel" at bounding box center [750, 28] width 23 height 9
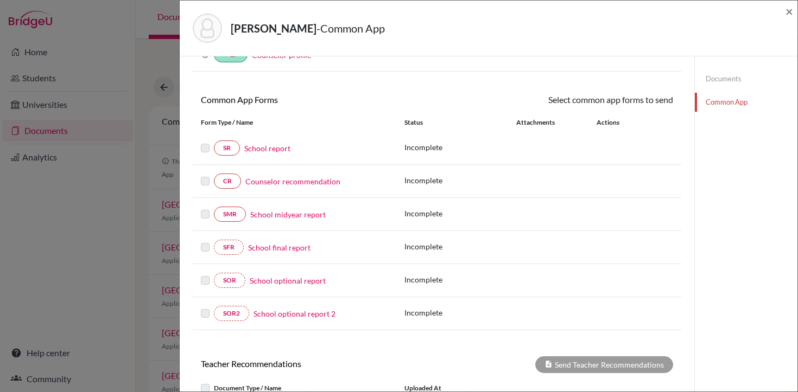
scroll to position [70, 0]
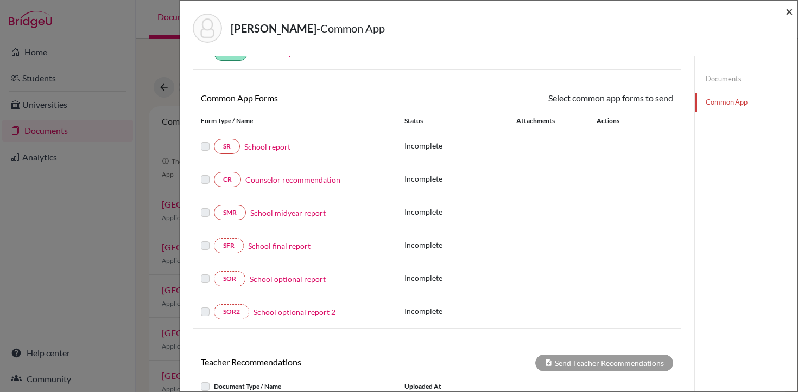
click at [790, 14] on span "×" at bounding box center [789, 11] width 8 height 16
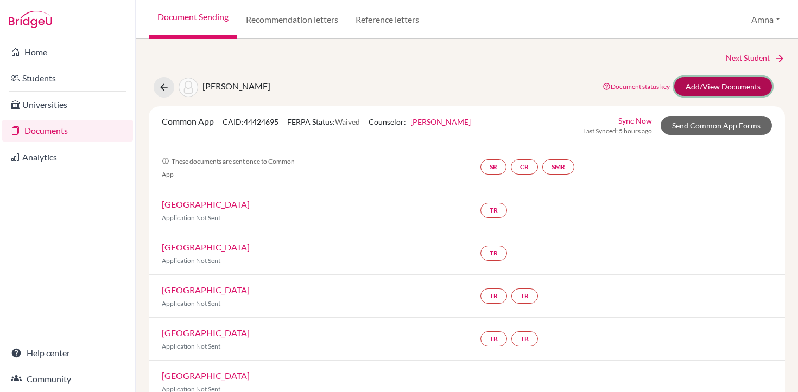
click at [720, 90] on link "Add/View Documents" at bounding box center [723, 86] width 98 height 19
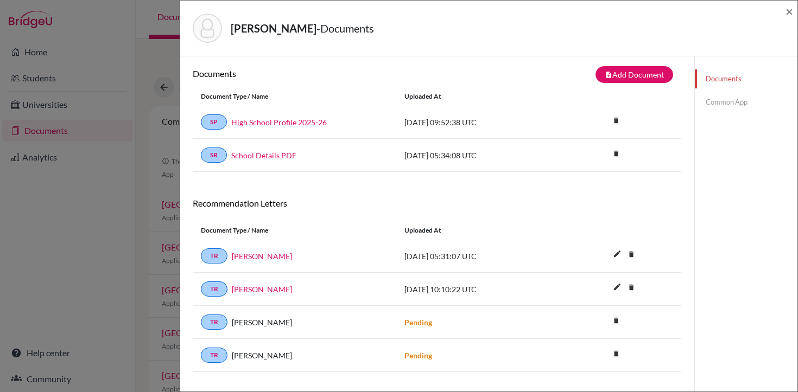
scroll to position [4, 0]
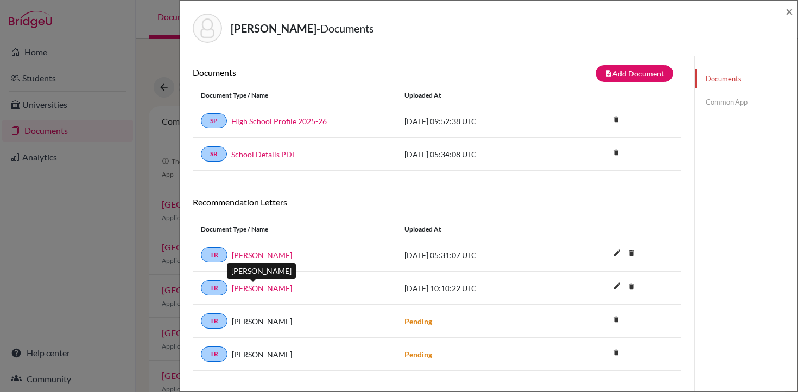
click at [253, 289] on link "[PERSON_NAME]" at bounding box center [262, 288] width 60 height 11
click at [721, 106] on link "Common App" at bounding box center [746, 102] width 103 height 19
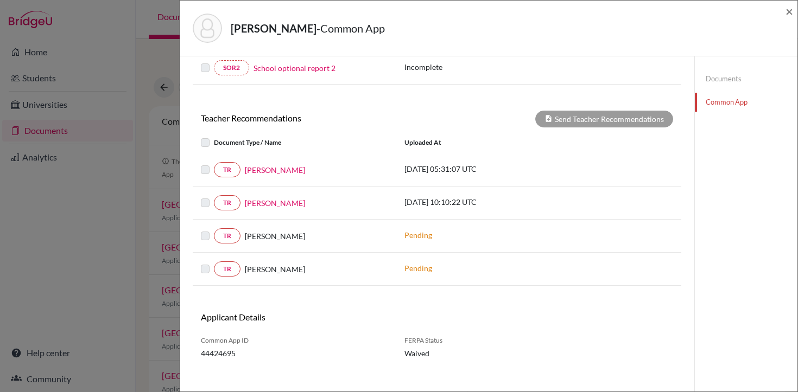
scroll to position [325, 0]
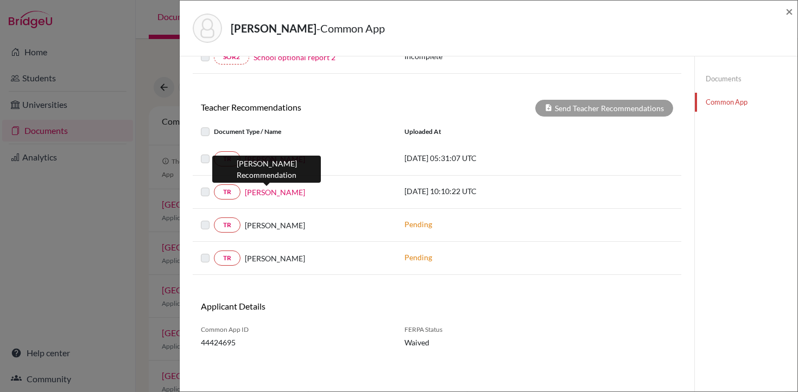
click at [275, 189] on link "[PERSON_NAME]" at bounding box center [275, 192] width 60 height 11
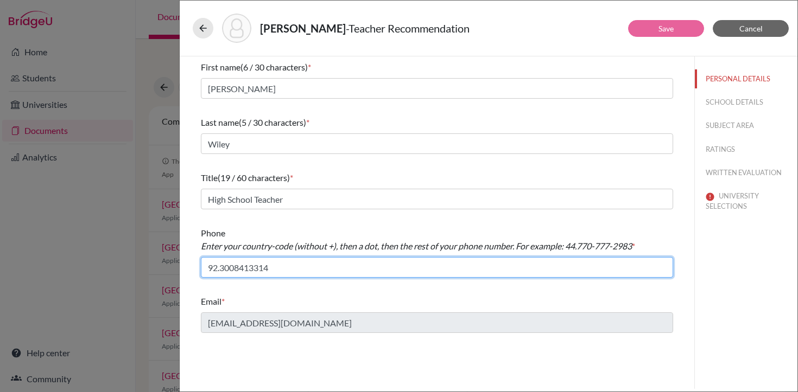
click at [243, 268] on input "92.3008413314" at bounding box center [437, 267] width 472 height 21
click at [220, 265] on input "92.3008413314" at bounding box center [437, 267] width 472 height 21
type input "92.3008413314"
click at [236, 268] on input "92.3008413314" at bounding box center [437, 267] width 472 height 21
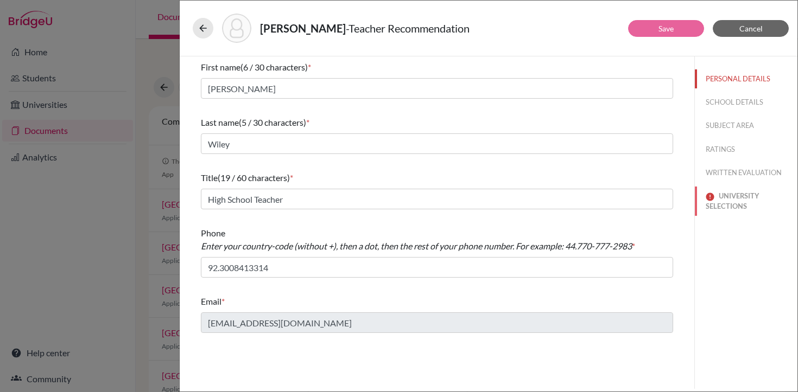
click at [723, 202] on button "UNIVERSITY SELECTIONS" at bounding box center [746, 201] width 103 height 29
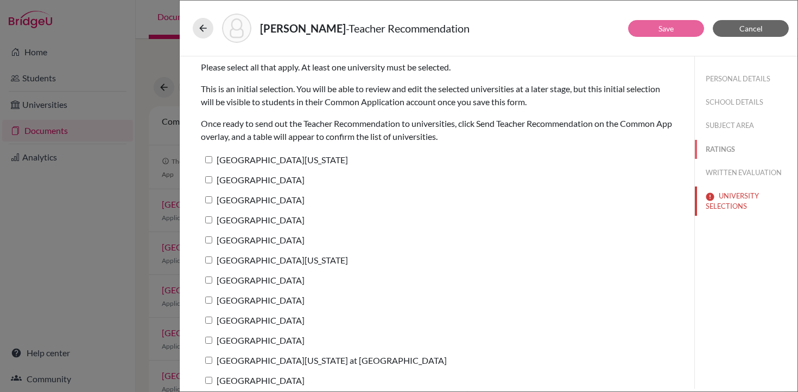
click at [726, 149] on button "RATINGS" at bounding box center [746, 149] width 103 height 19
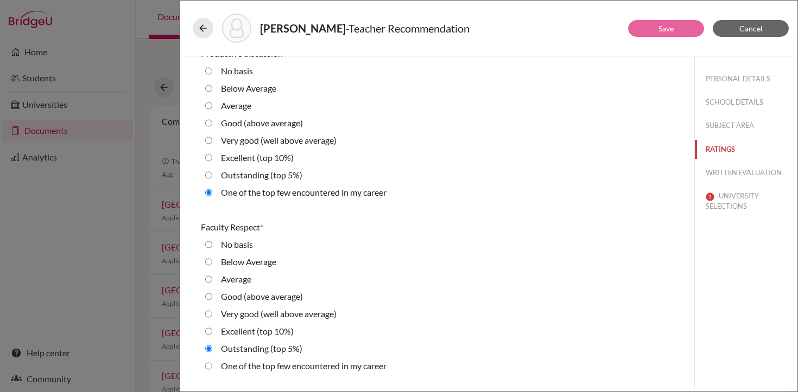
scroll to position [713, 0]
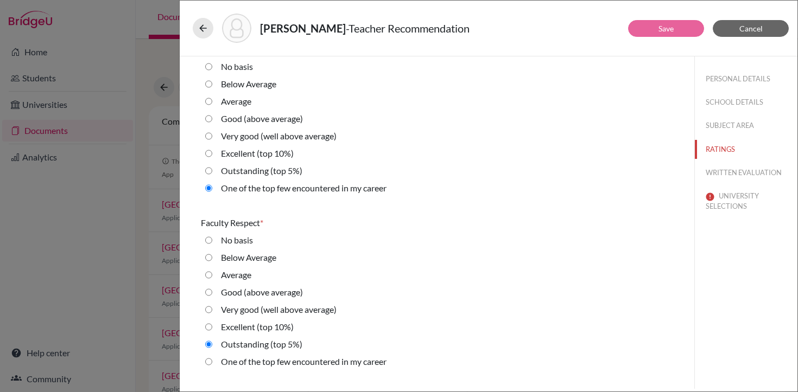
click at [210, 307] on average\) "Very good (well above average)" at bounding box center [208, 309] width 7 height 13
radio average\) "true"
click at [209, 345] on 5\%\) "Outstanding (top 5%)" at bounding box center [208, 344] width 7 height 13
radio 5\%\) "true"
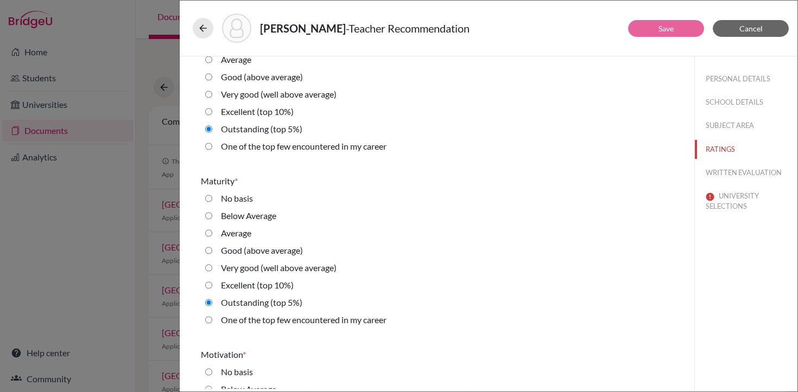
scroll to position [1105, 0]
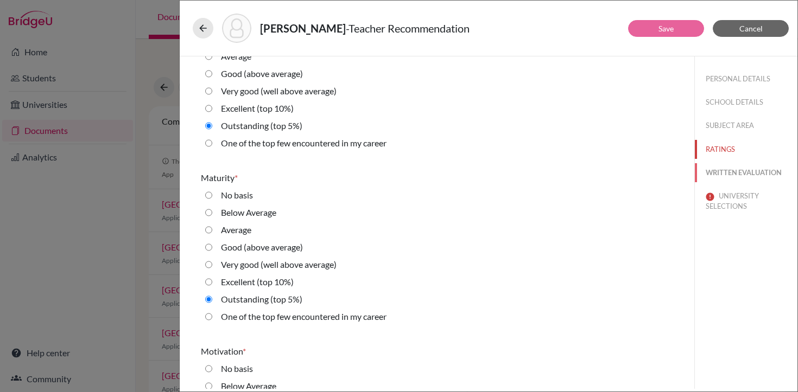
click at [728, 173] on button "WRITTEN EVALUATION" at bounding box center [746, 172] width 103 height 19
radio basis "true"
radio average\) "true"
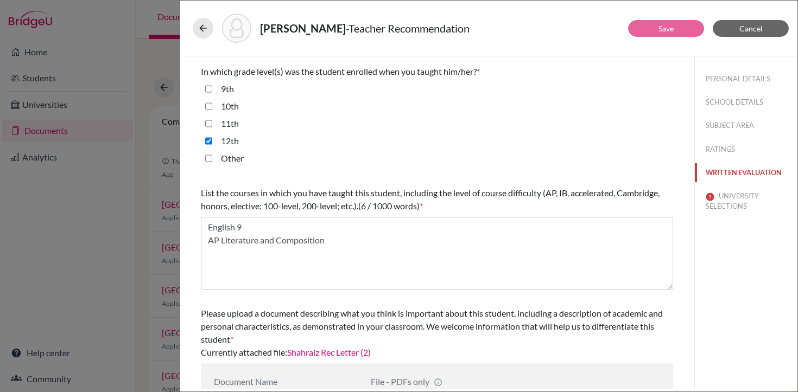
scroll to position [294, 0]
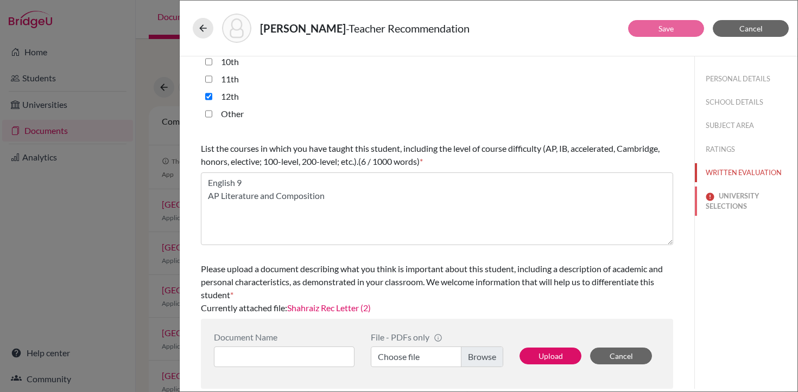
click at [733, 200] on button "UNIVERSITY SELECTIONS" at bounding box center [746, 201] width 103 height 29
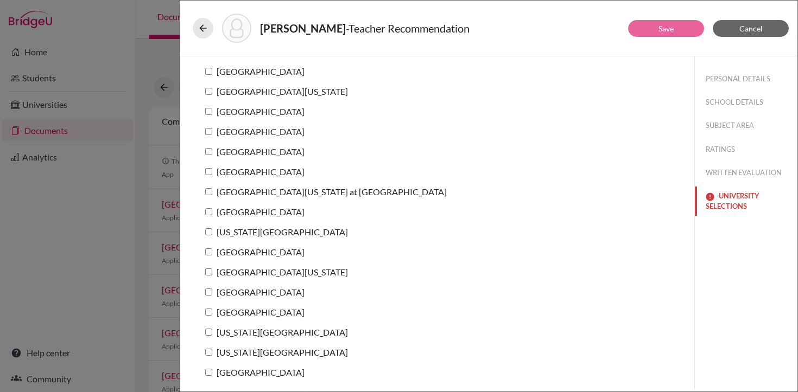
scroll to position [0, 0]
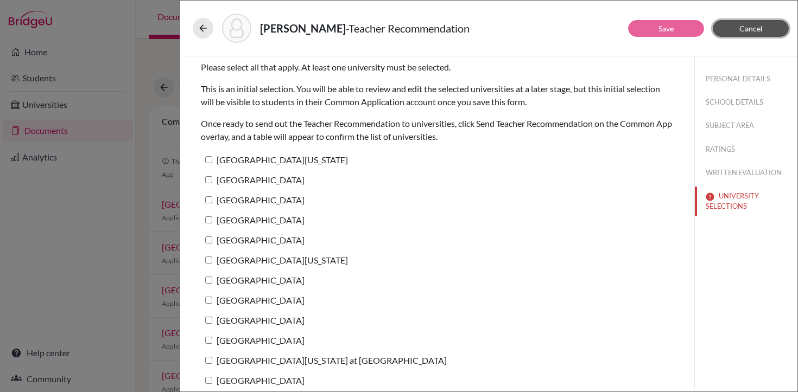
click at [745, 33] on button "Cancel" at bounding box center [751, 28] width 76 height 17
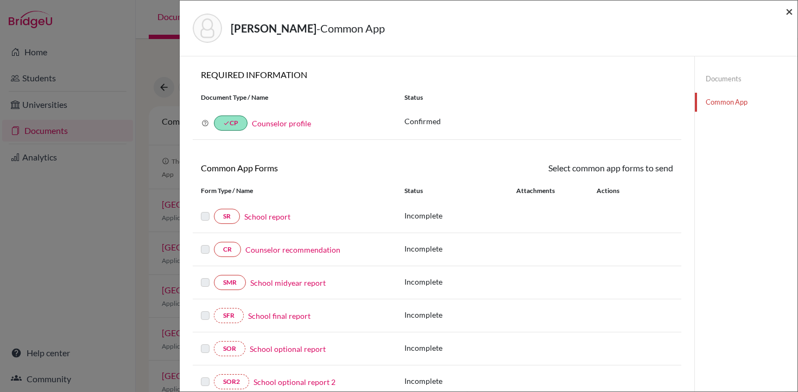
click at [792, 14] on span "×" at bounding box center [789, 11] width 8 height 16
